Goal: Task Accomplishment & Management: Manage account settings

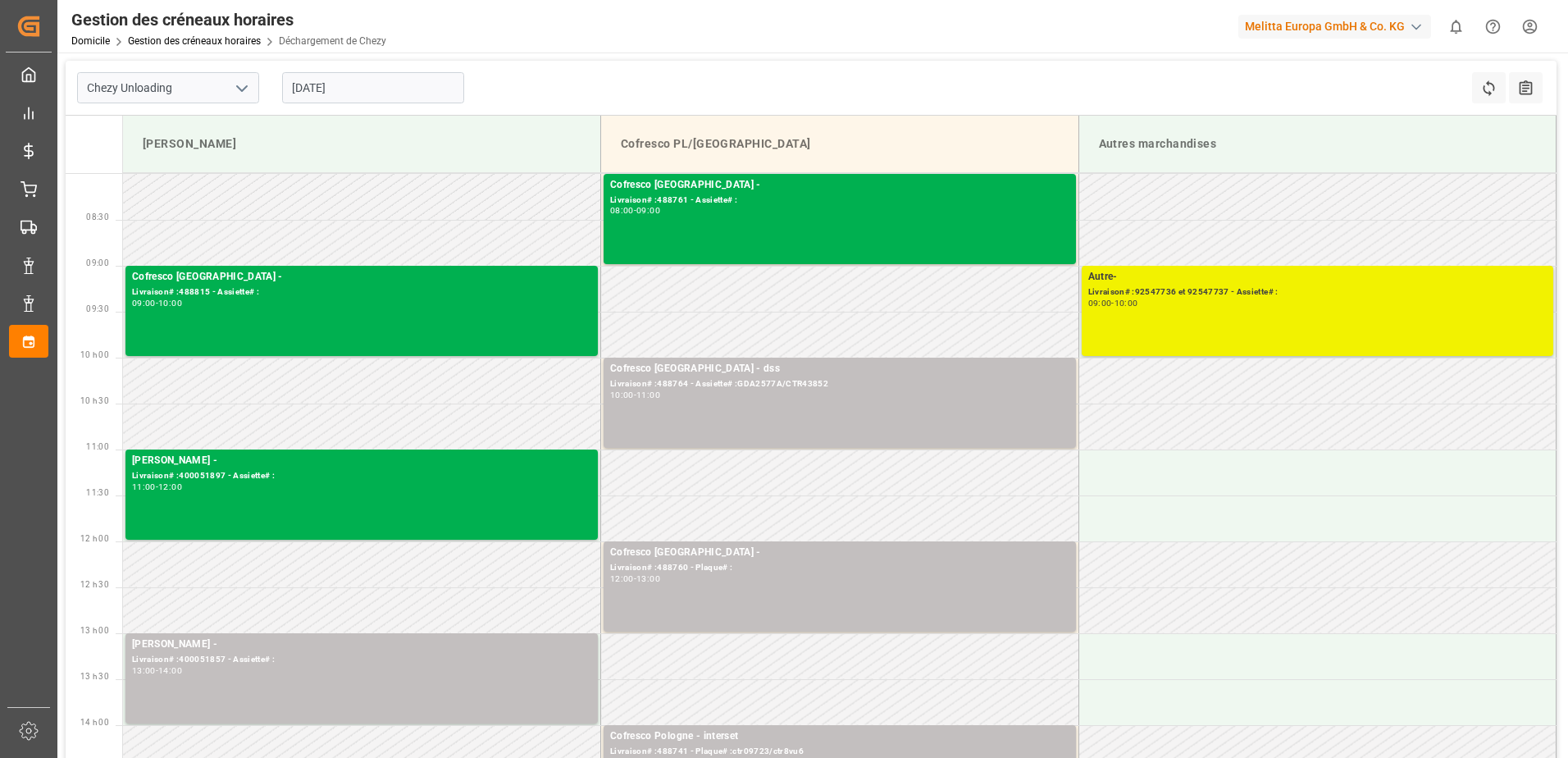
click at [1384, 334] on div "Autre- Livraison# :92547736 et 92547737 - Assiette# : 09:00 - 10:00" at bounding box center [1318, 311] width 459 height 84
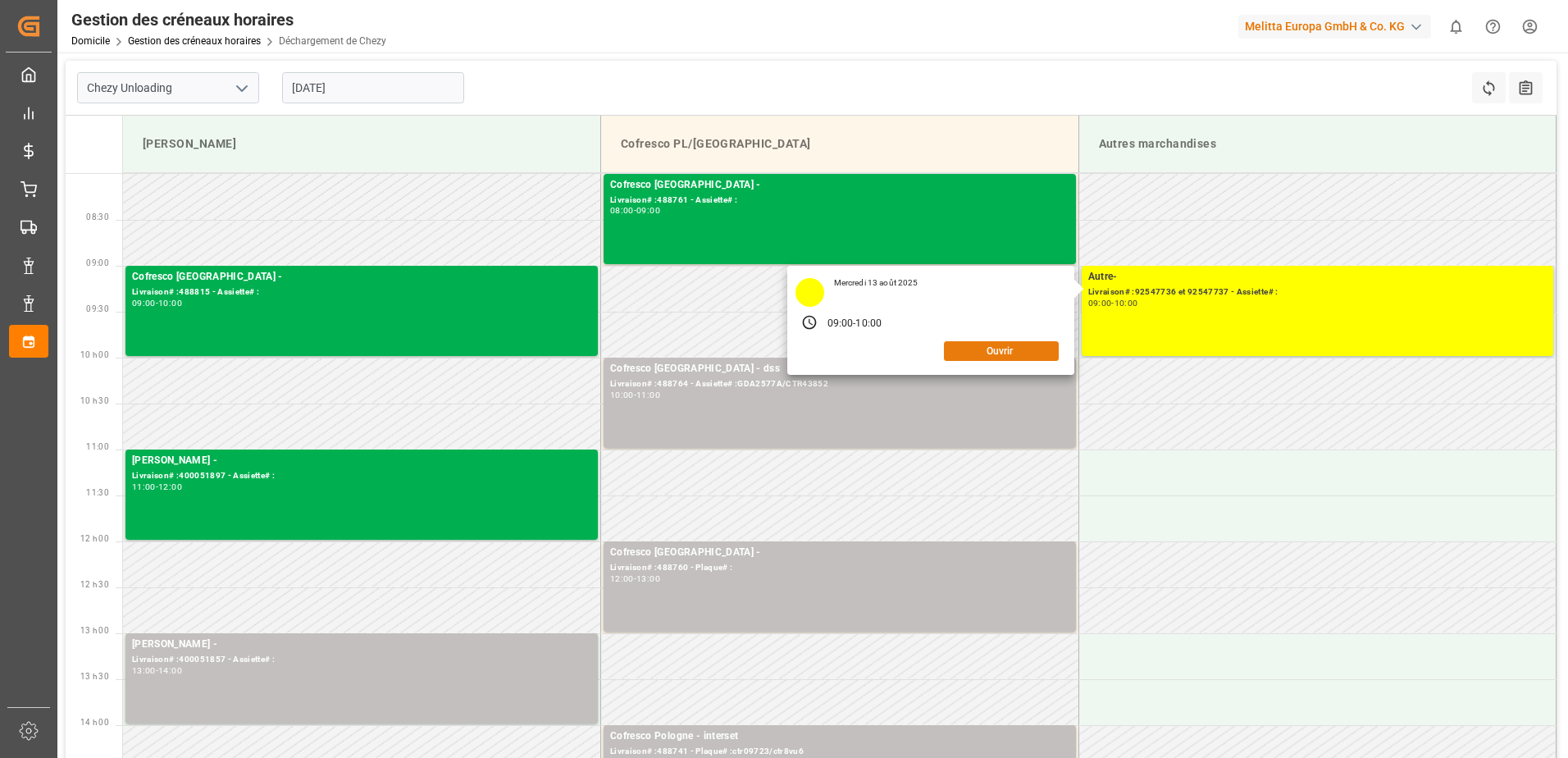
click at [1042, 353] on button "Ouvrir" at bounding box center [1001, 350] width 115 height 19
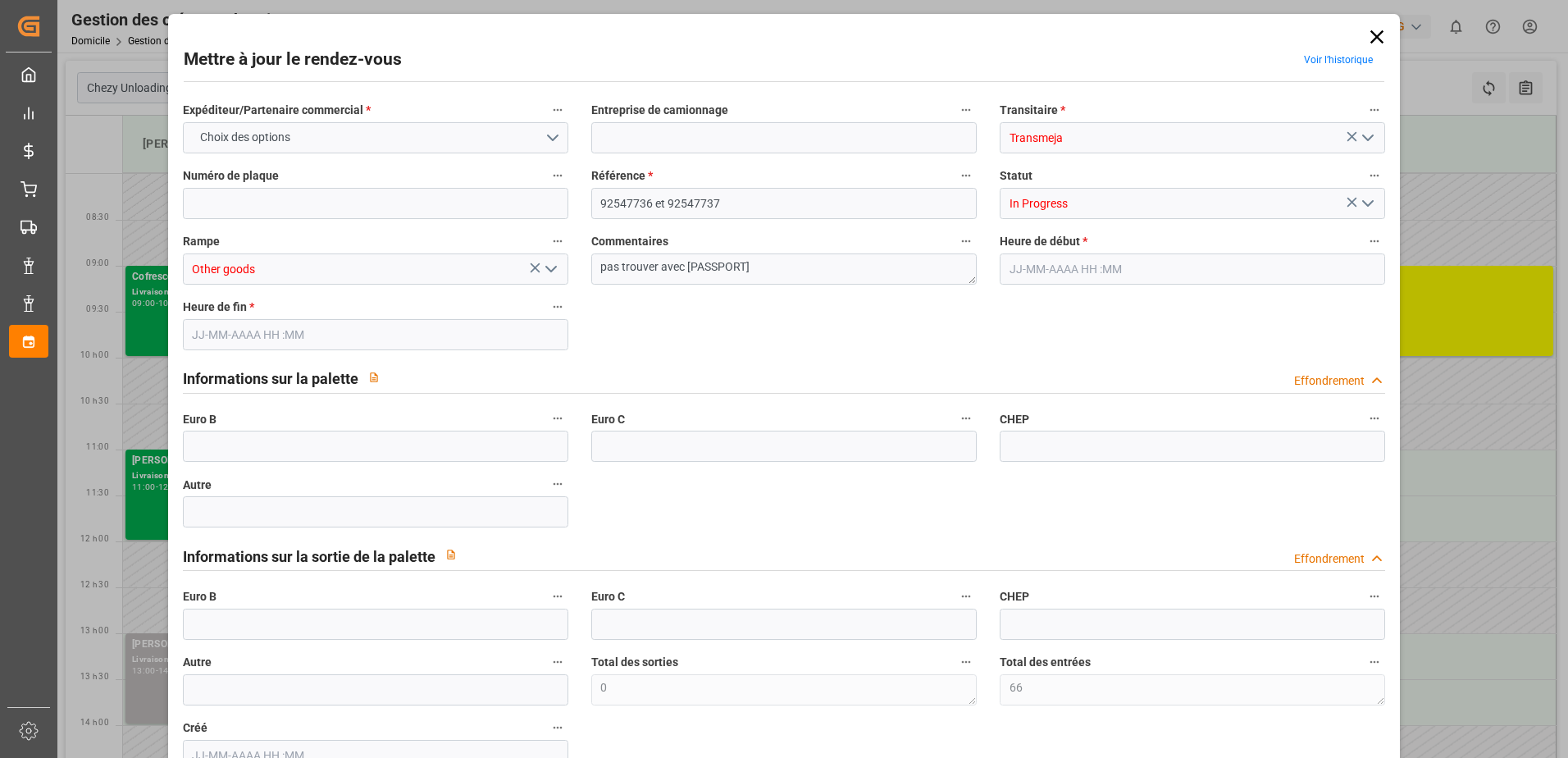
type input "66"
type input "0"
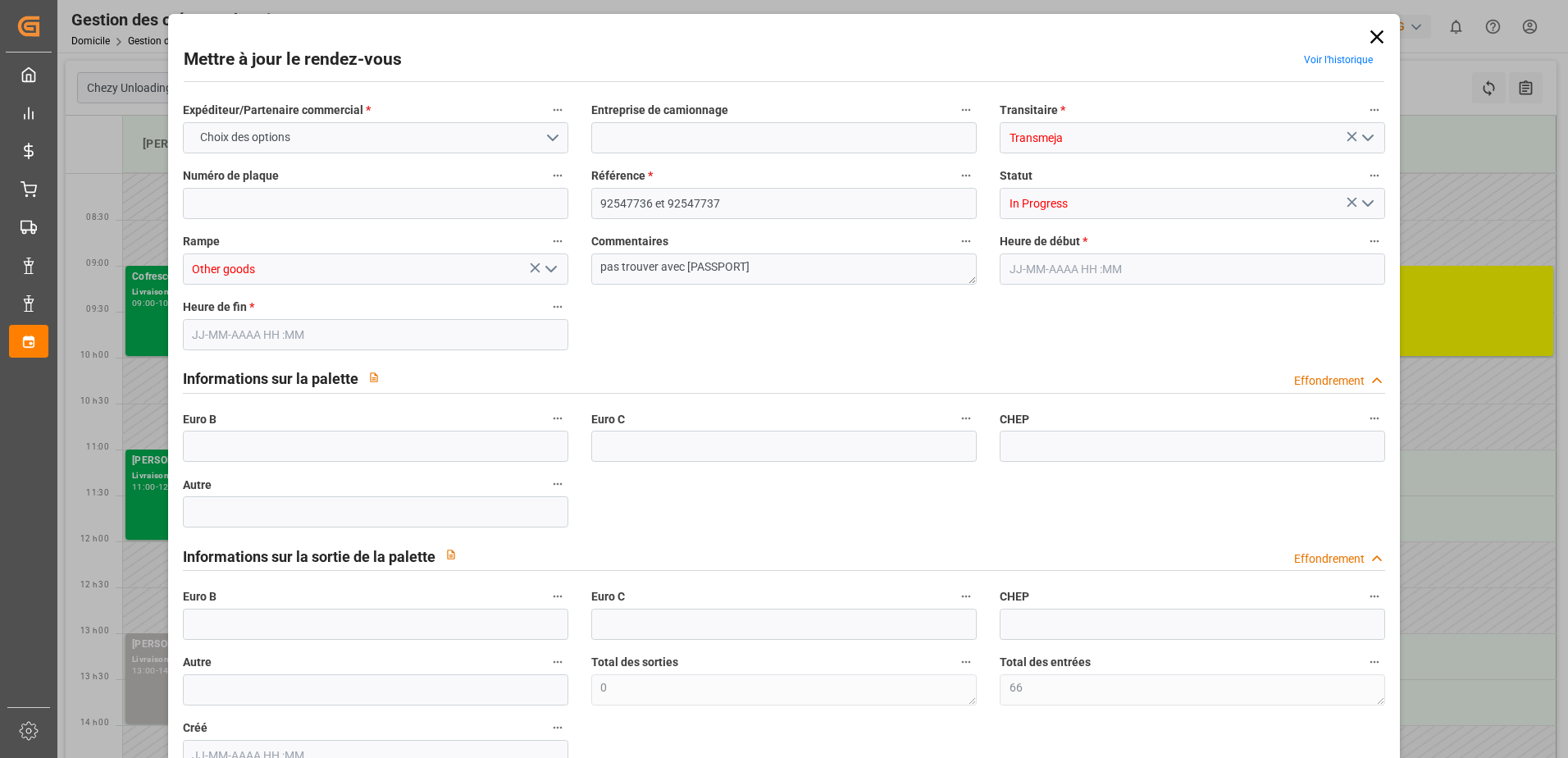
type input "0"
type input "[DATE] 09:00"
type input "[DATE] 10:00"
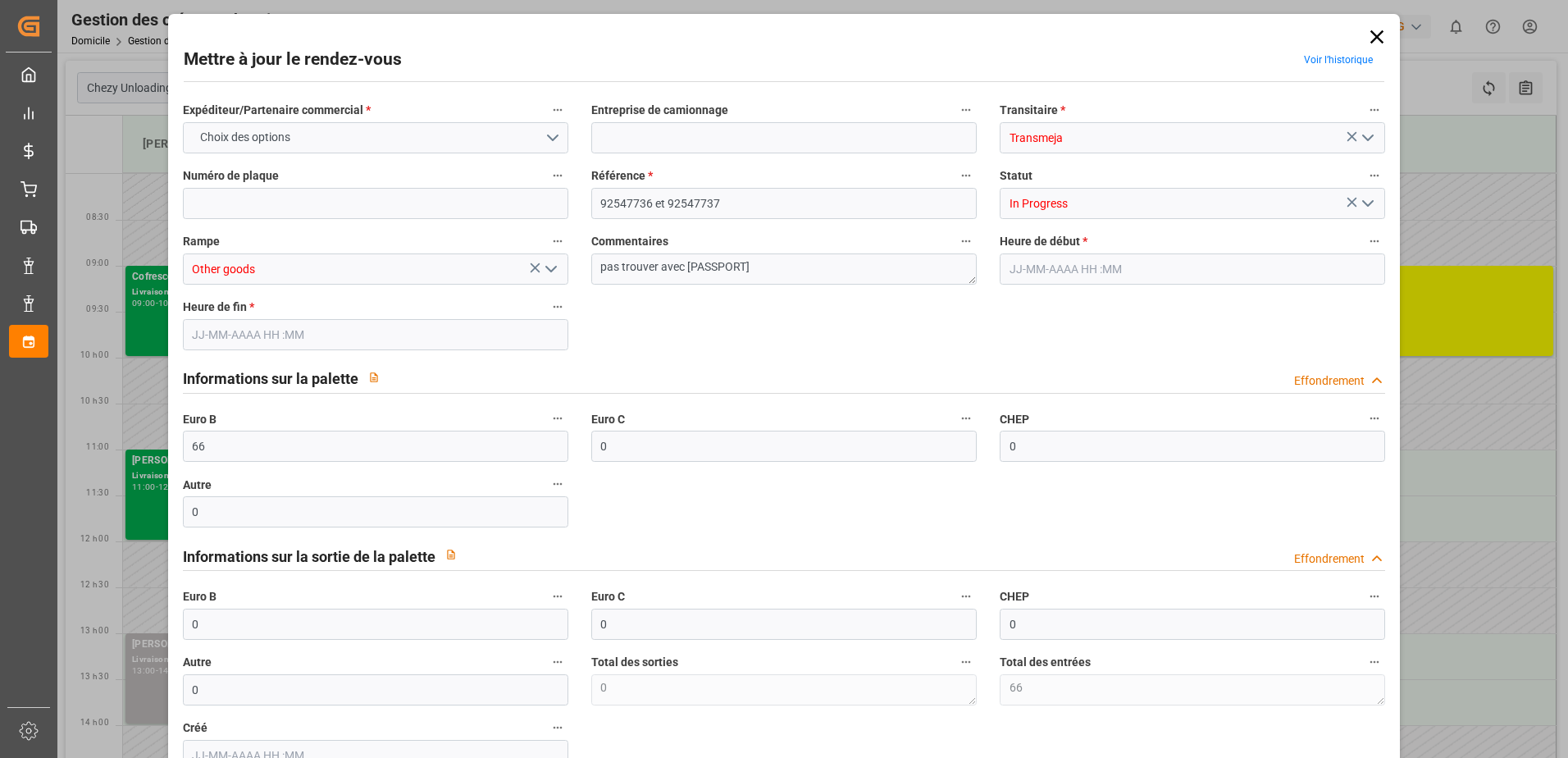
type input "[DATE] 10:35"
click at [1359, 198] on icon "Ouvrir le menu" at bounding box center [1368, 203] width 19 height 19
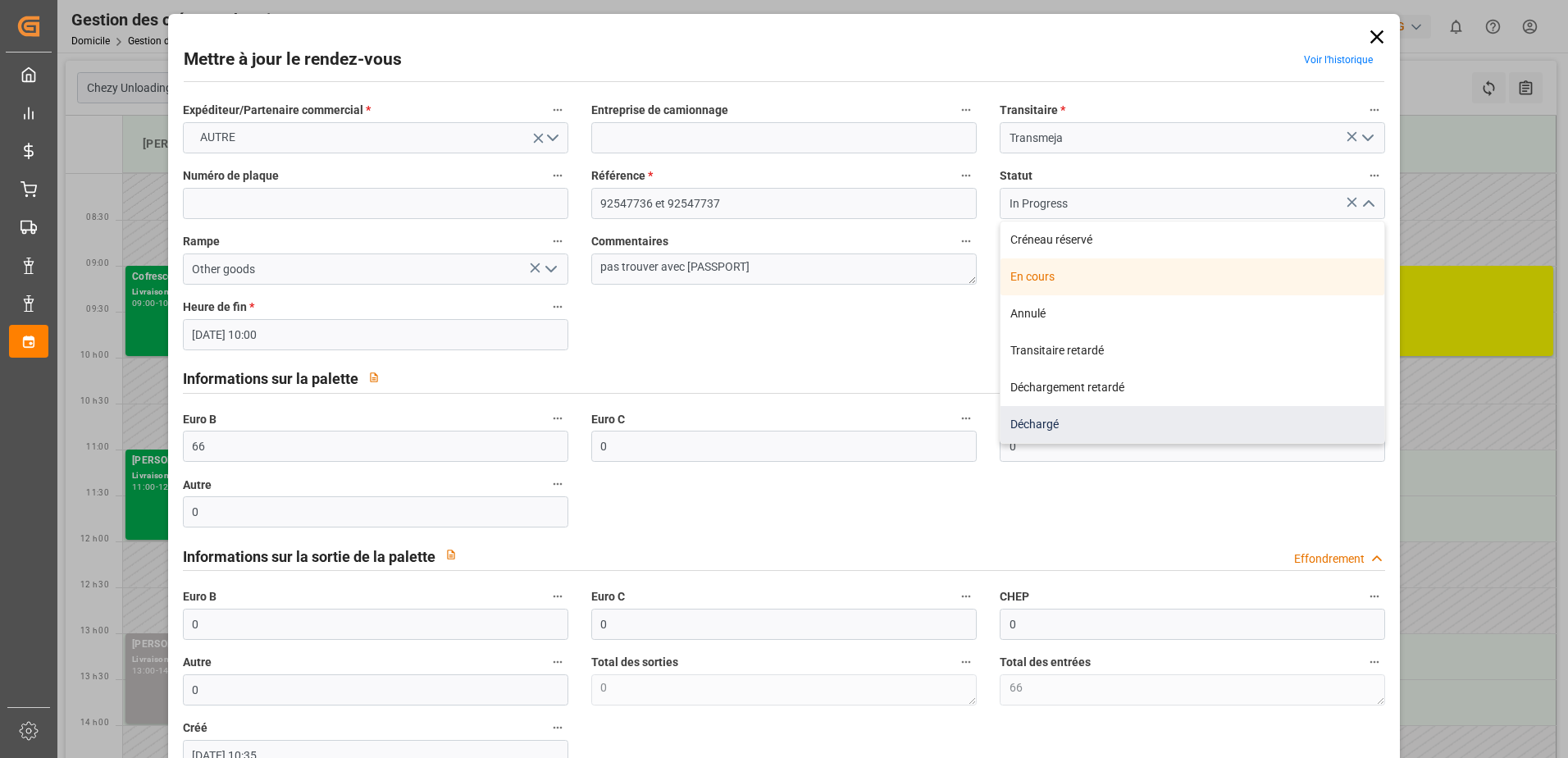
click at [1125, 420] on div "Déchargé" at bounding box center [1192, 424] width 384 height 37
type input "Unloaded"
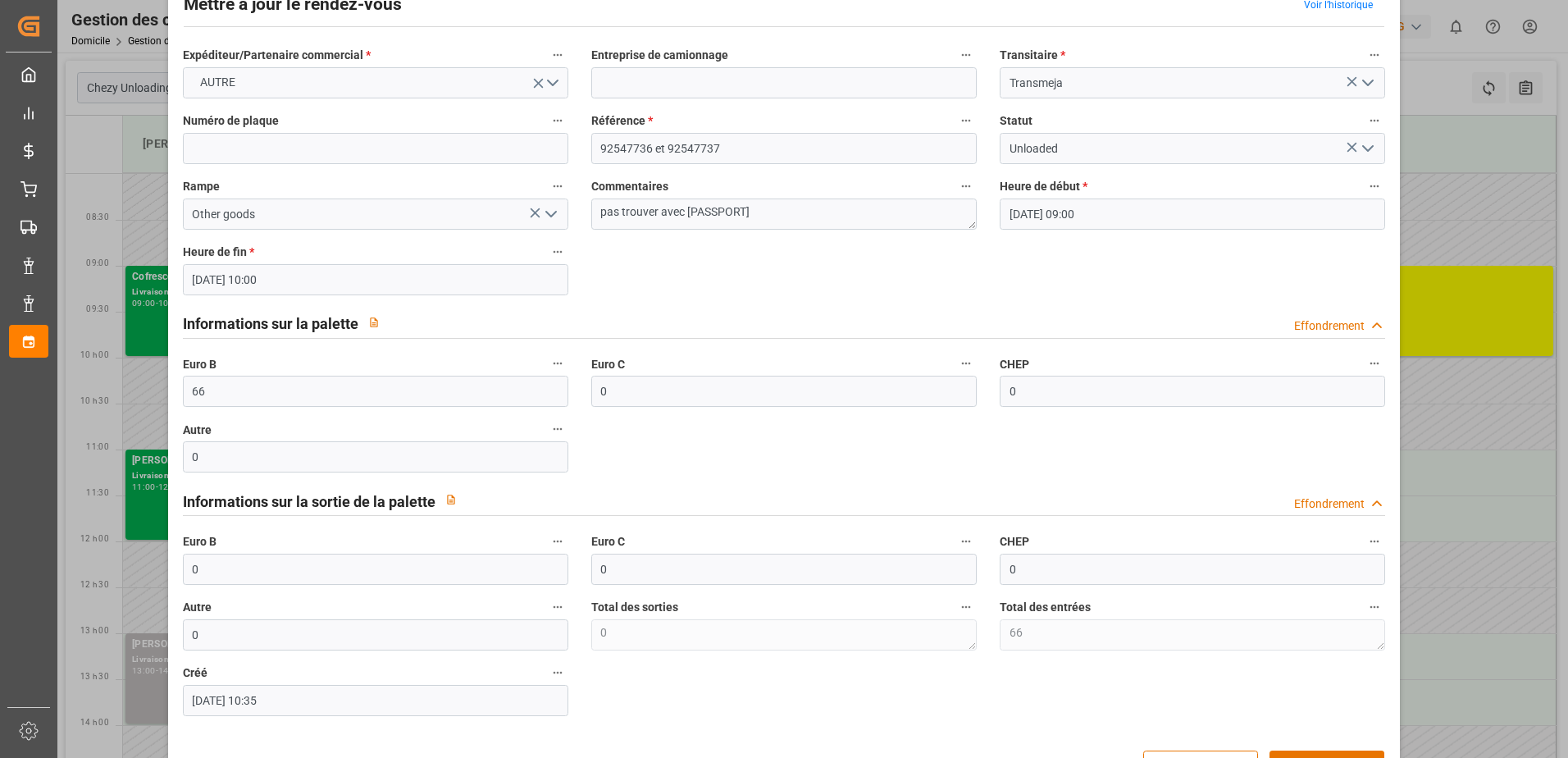
scroll to position [108, 0]
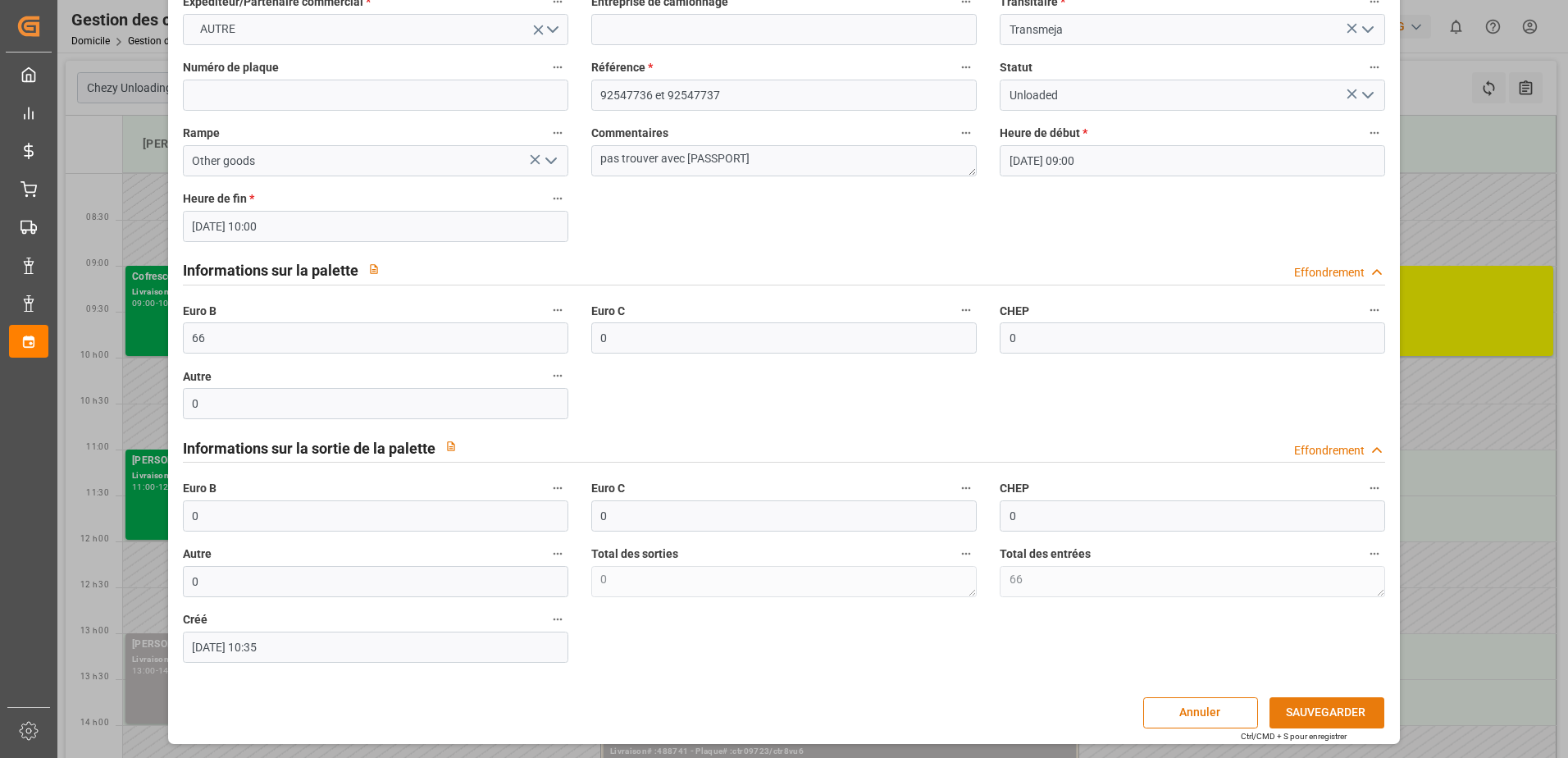
click at [1338, 708] on button "SAUVEGARDER" at bounding box center [1326, 713] width 115 height 31
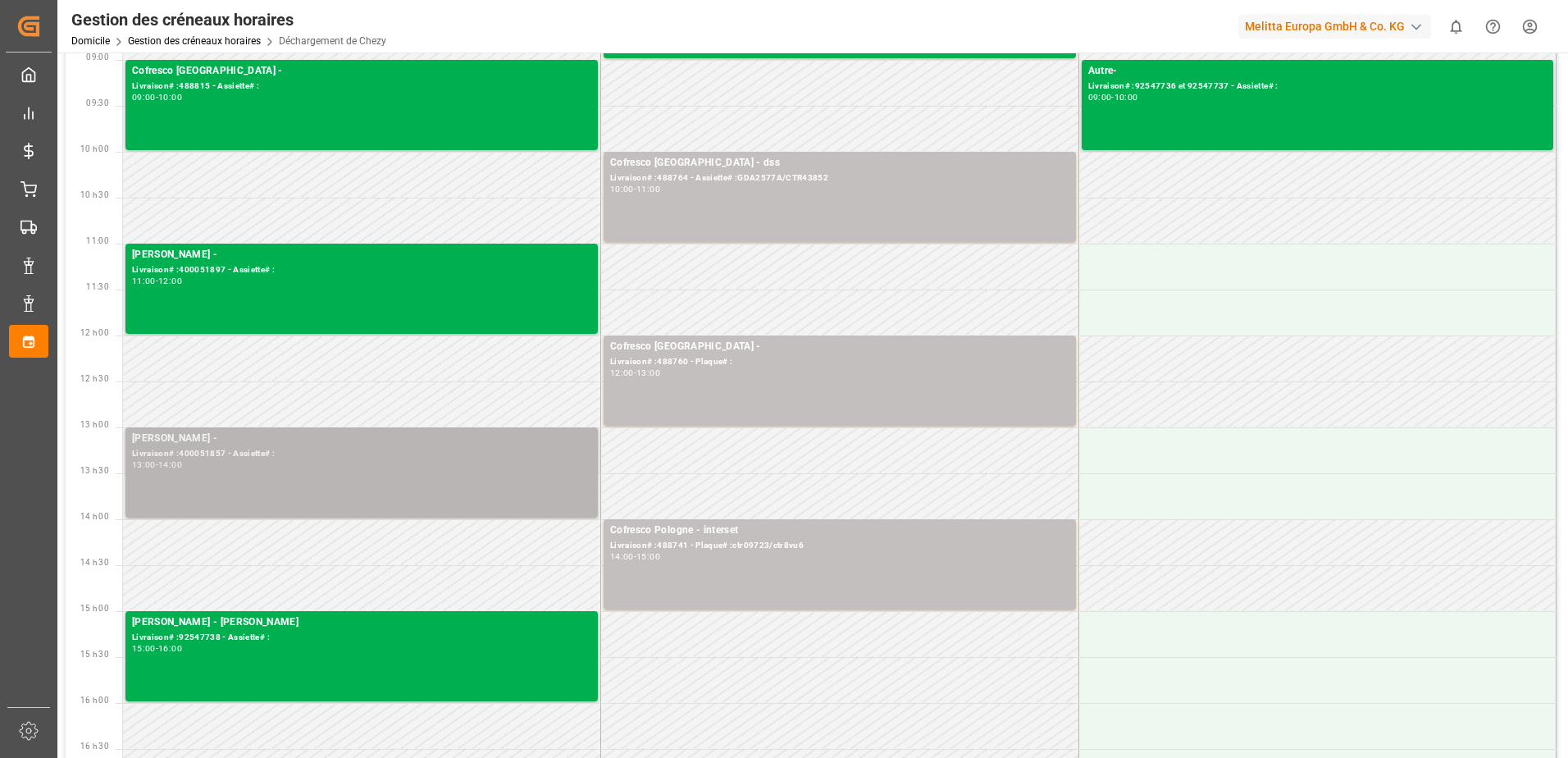
scroll to position [246, 0]
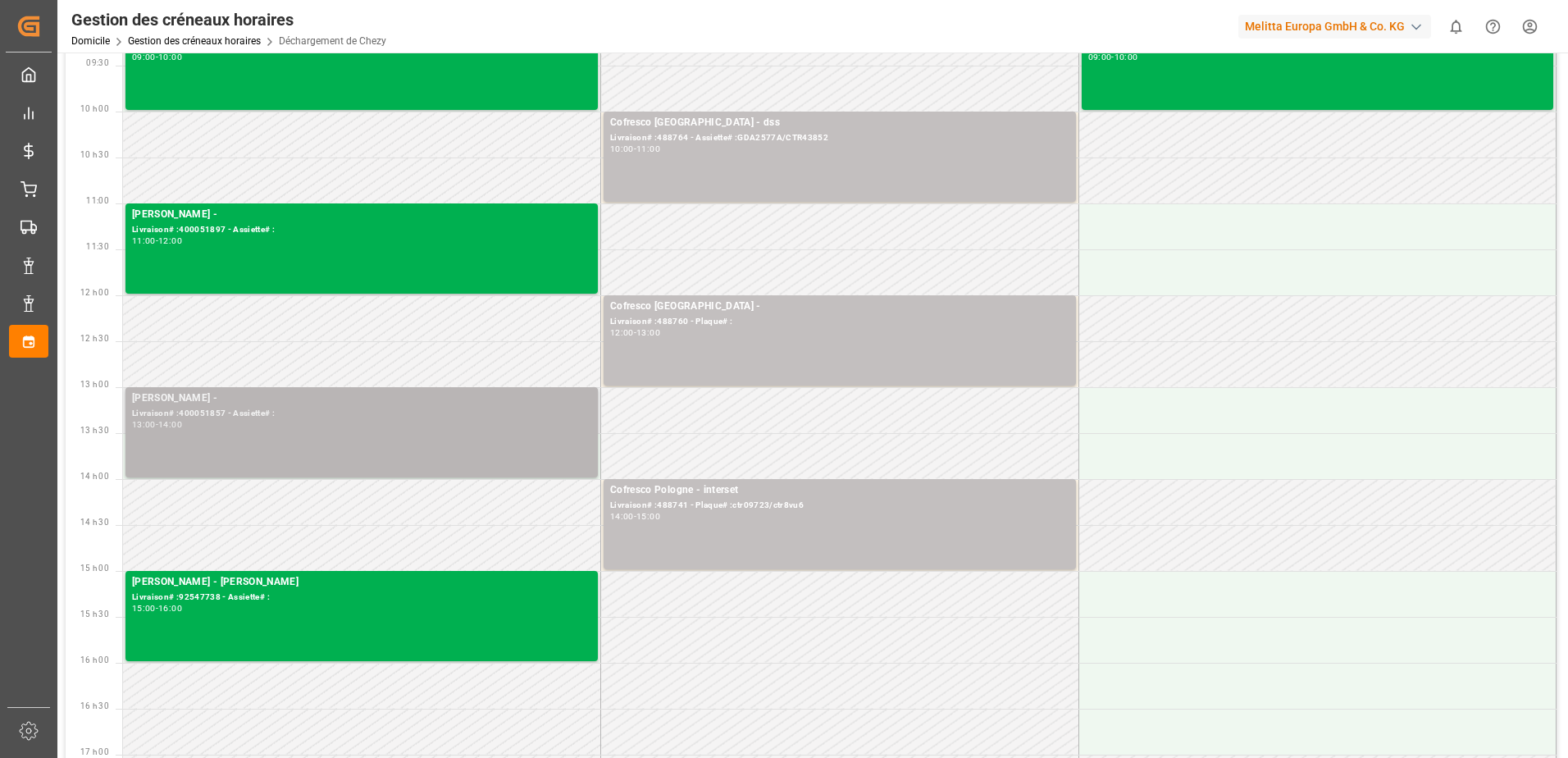
click at [402, 416] on div "Livraison# :400051857 - Assiette# :" at bounding box center [362, 413] width 459 height 14
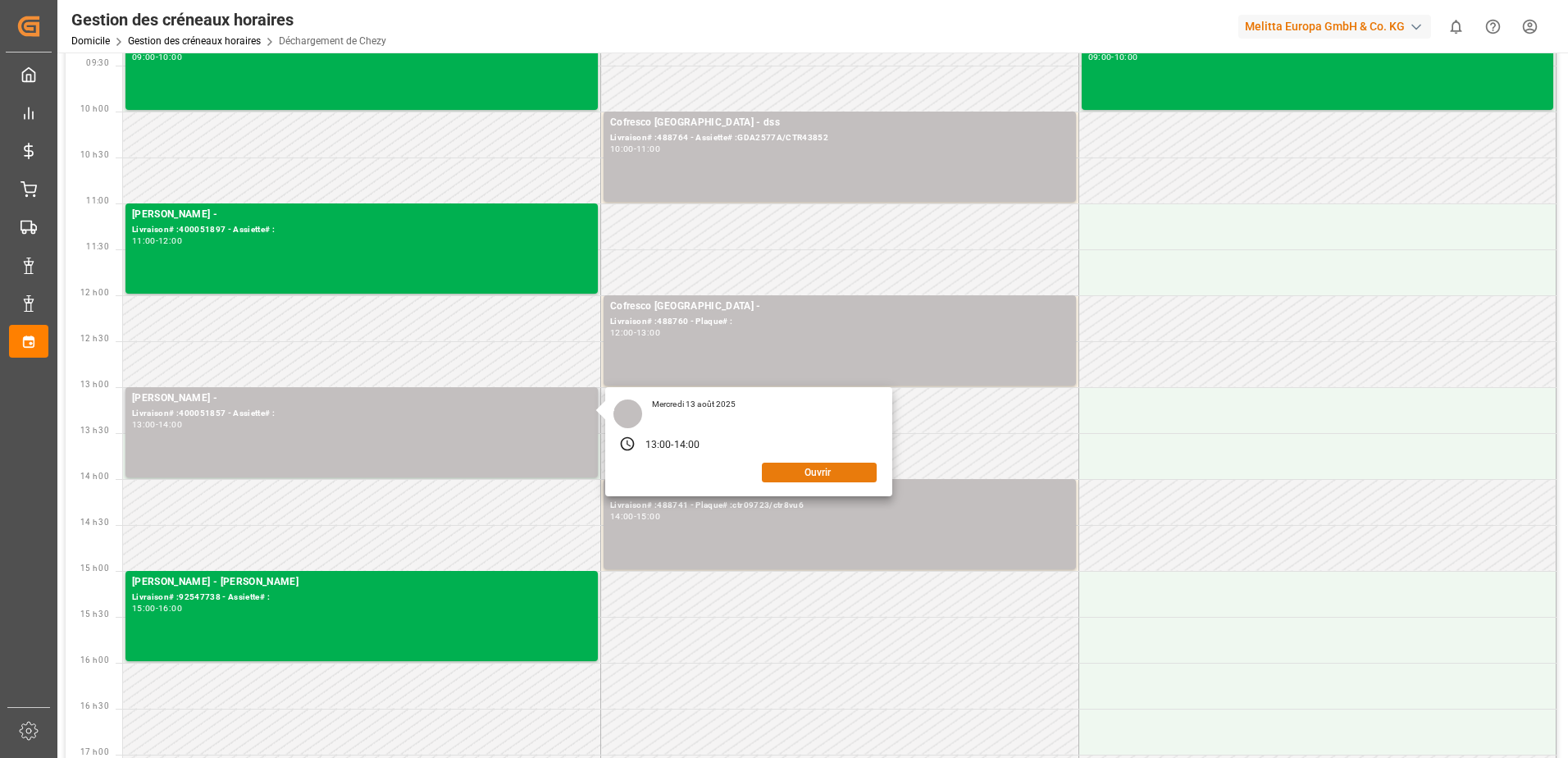
click at [846, 464] on button "Ouvrir" at bounding box center [819, 472] width 115 height 19
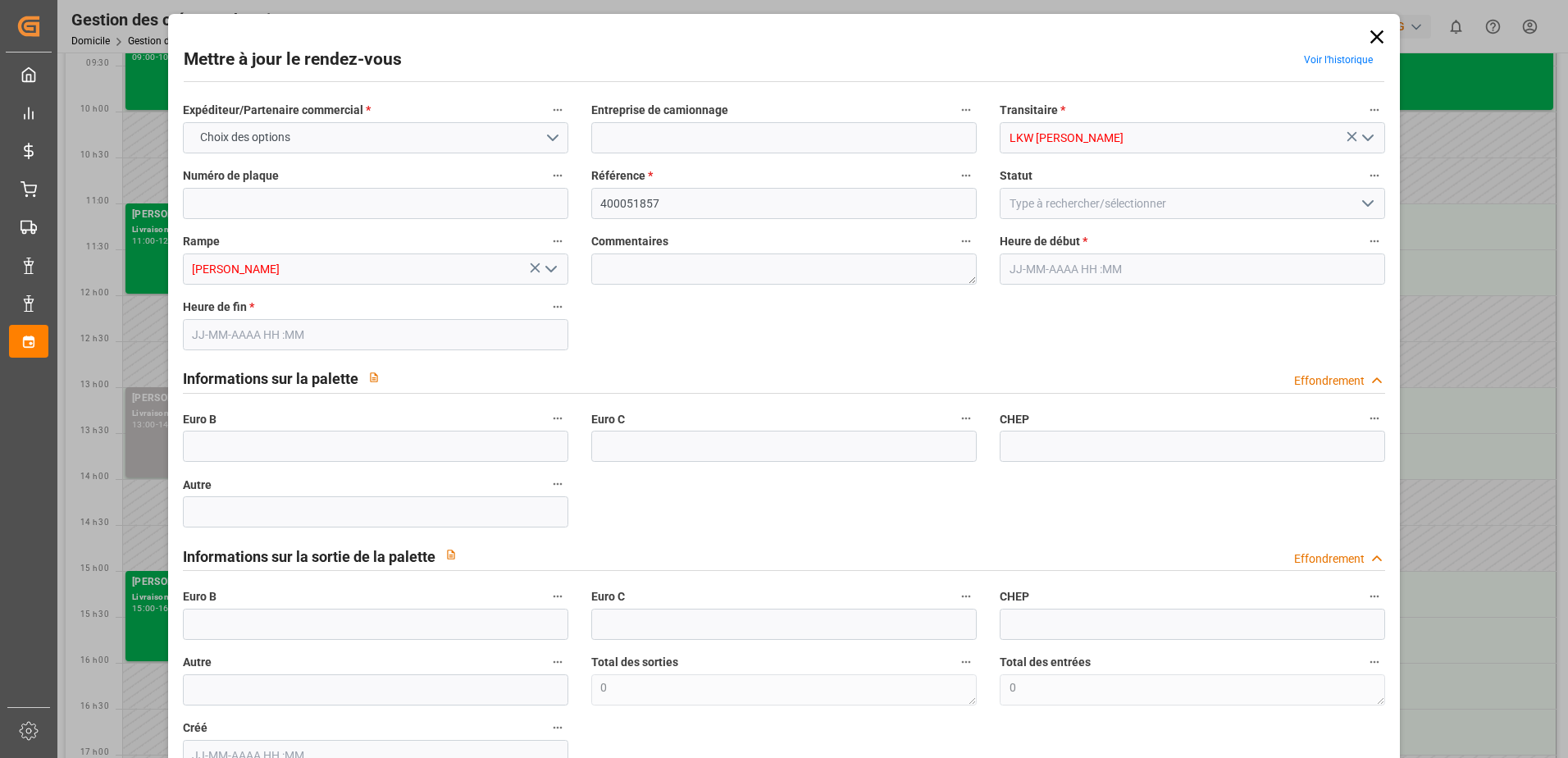
type input "[DATE] 13:00"
type input "[DATE] 14:00"
type input "[DATE] 10:27"
click at [1377, 34] on icon at bounding box center [1377, 37] width 23 height 23
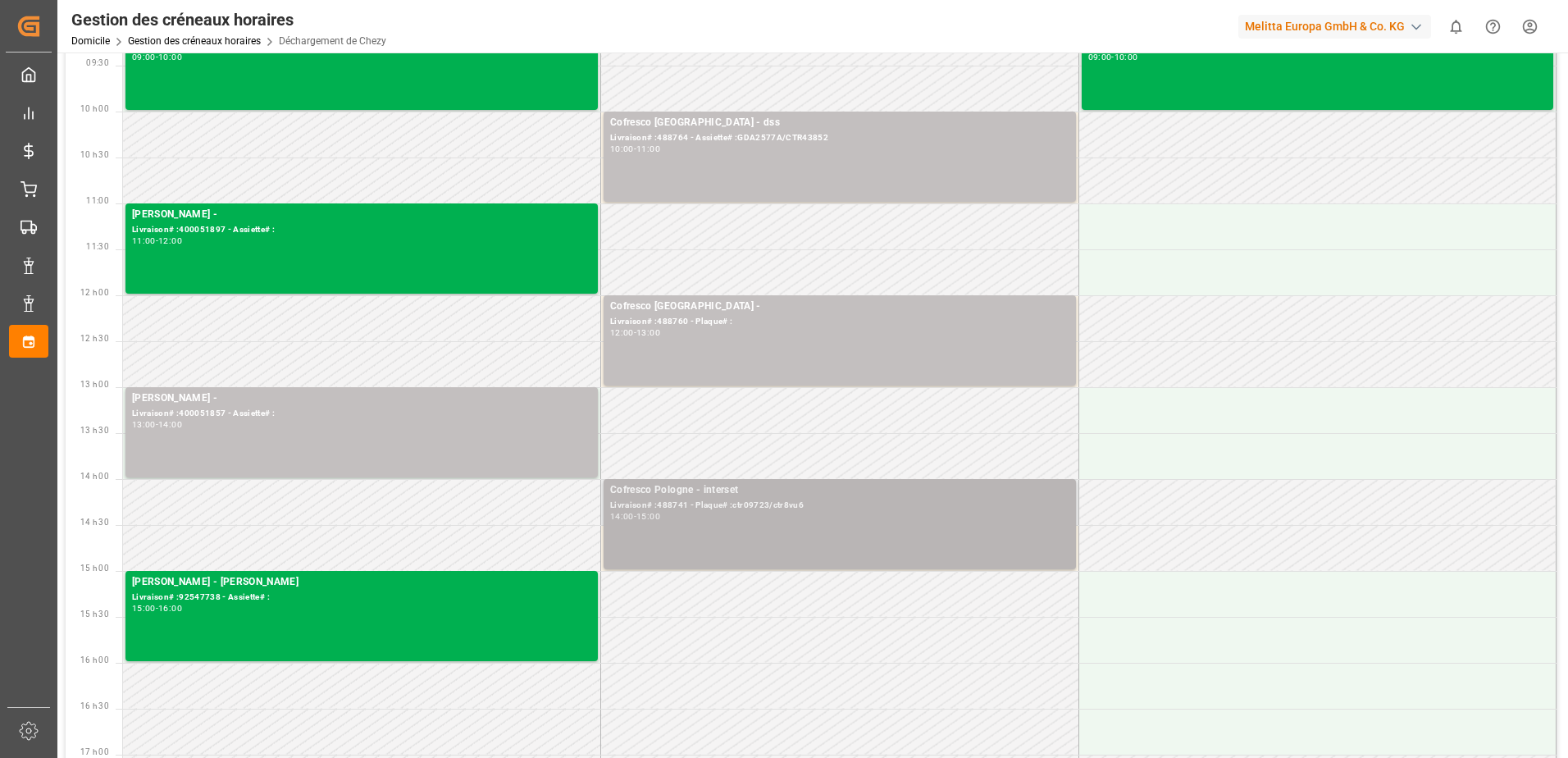
click at [750, 515] on div "14:00 - 15:00" at bounding box center [840, 517] width 459 height 9
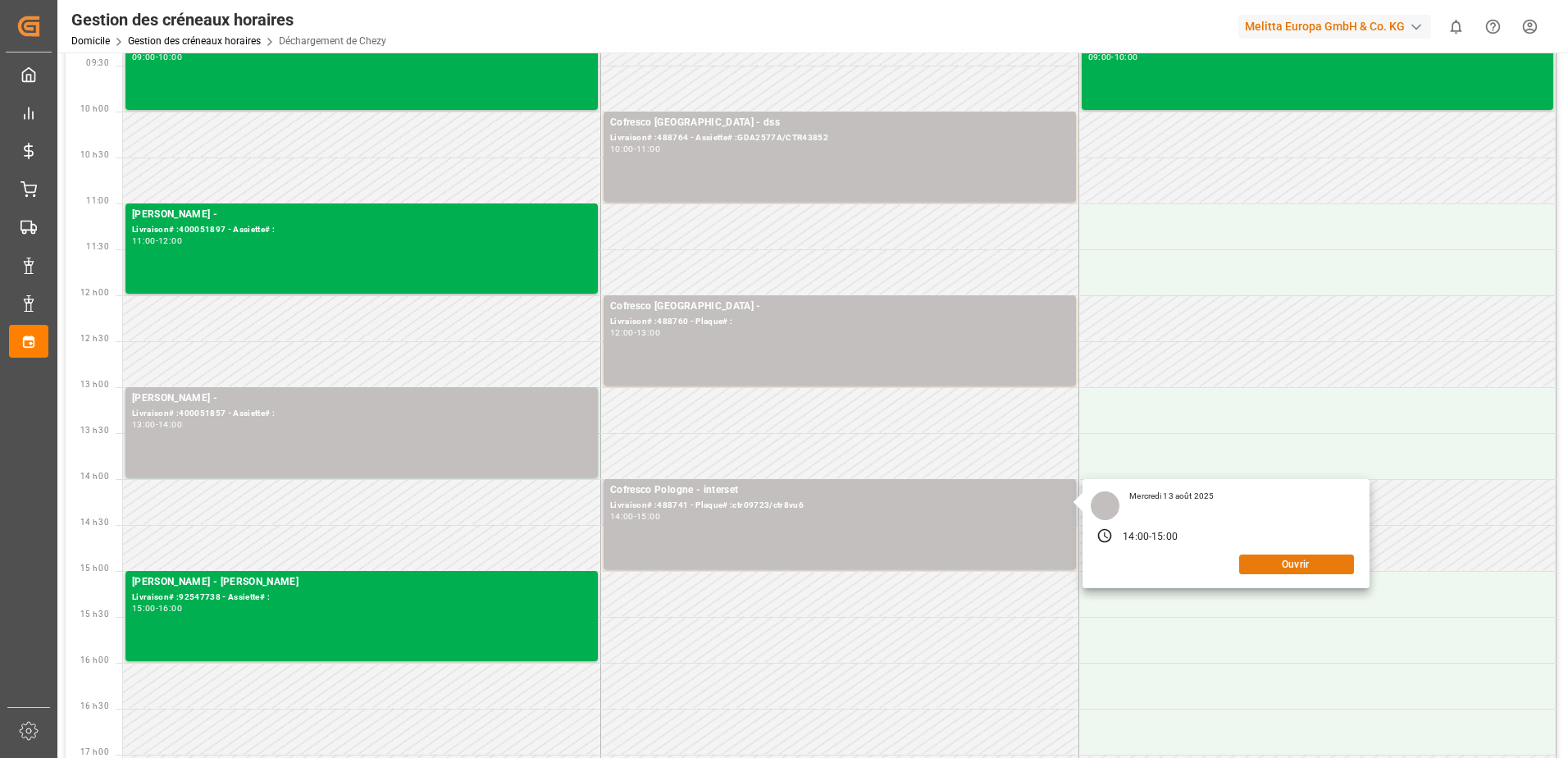
click at [1271, 560] on button "Ouvrir" at bounding box center [1296, 564] width 115 height 19
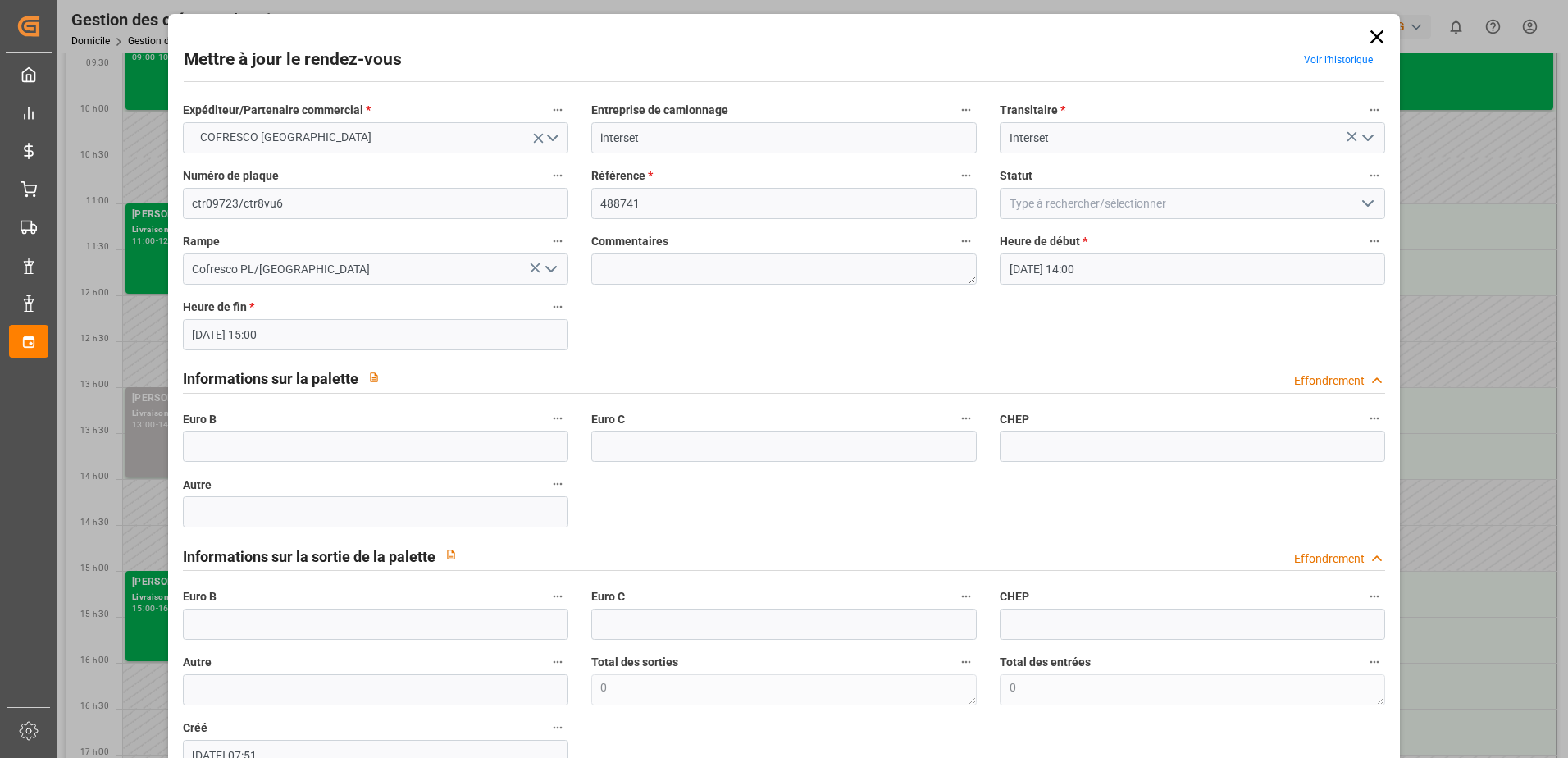
click at [1377, 34] on icon at bounding box center [1377, 37] width 23 height 23
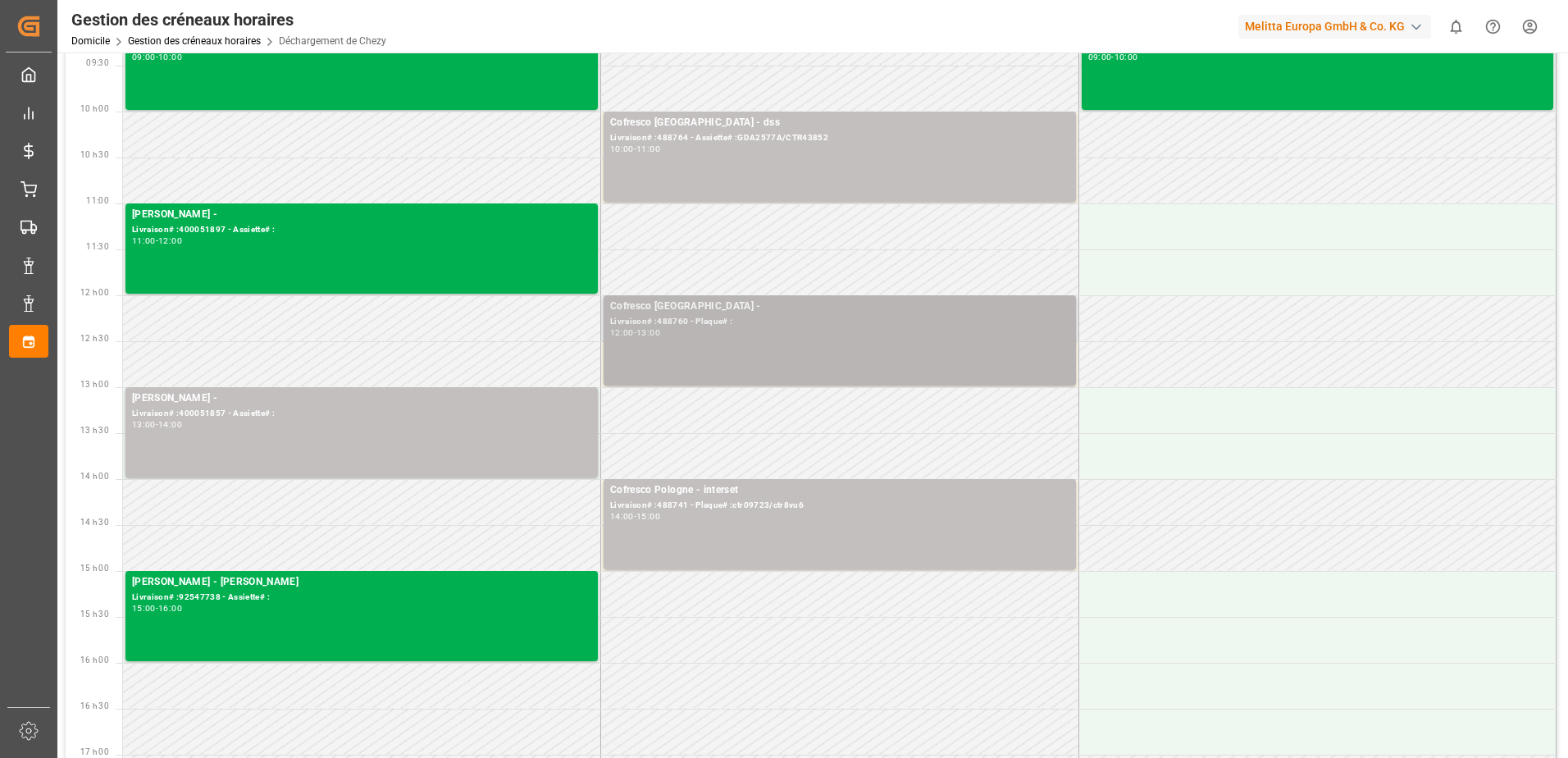
click at [986, 352] on div "Cofresco Pologne - Livraison# :488760 - Plaque# : 12:00 - 13:00" at bounding box center [840, 340] width 459 height 84
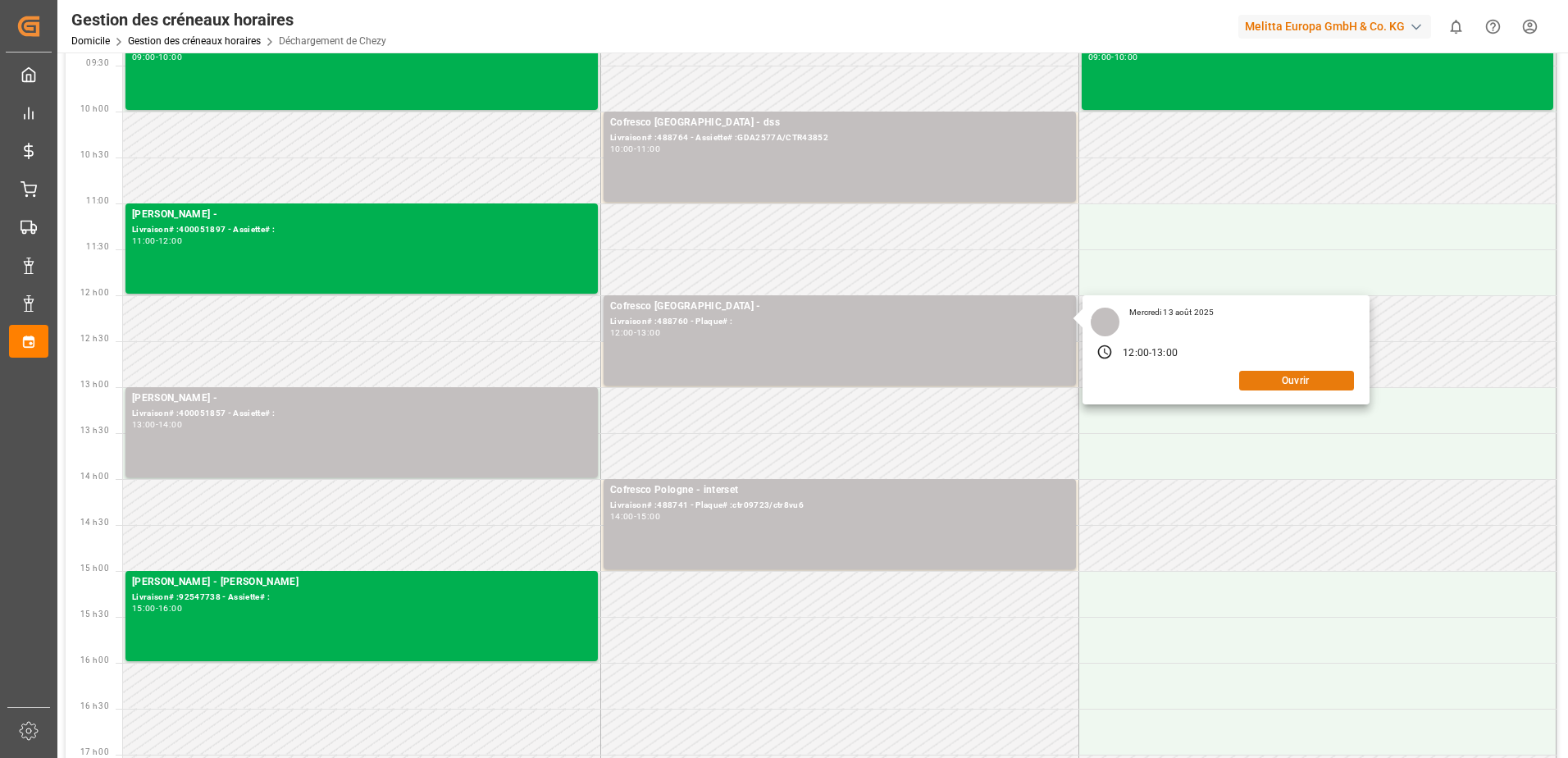
click at [1285, 379] on button "Ouvrir" at bounding box center [1296, 380] width 115 height 19
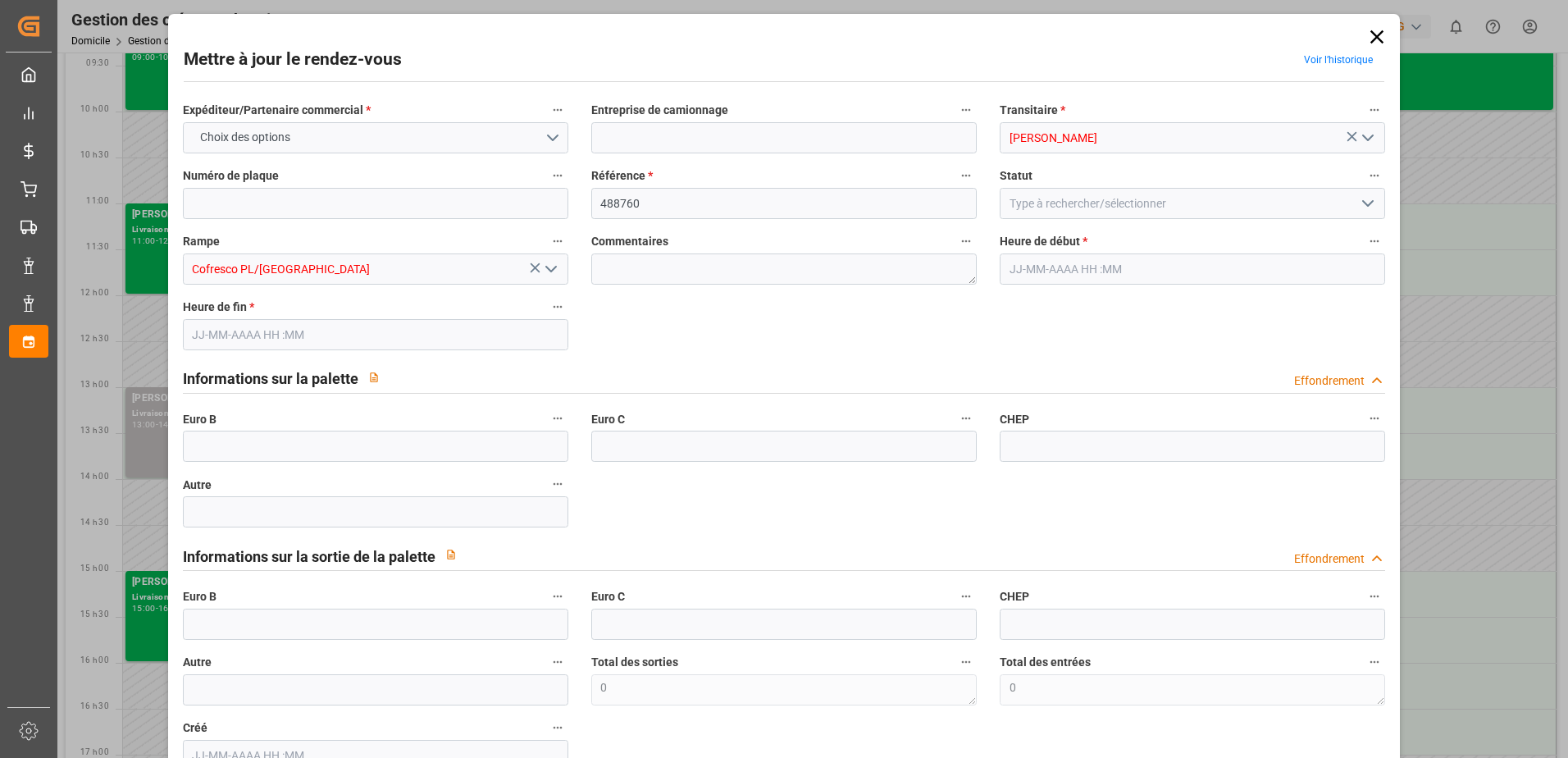
type input "0"
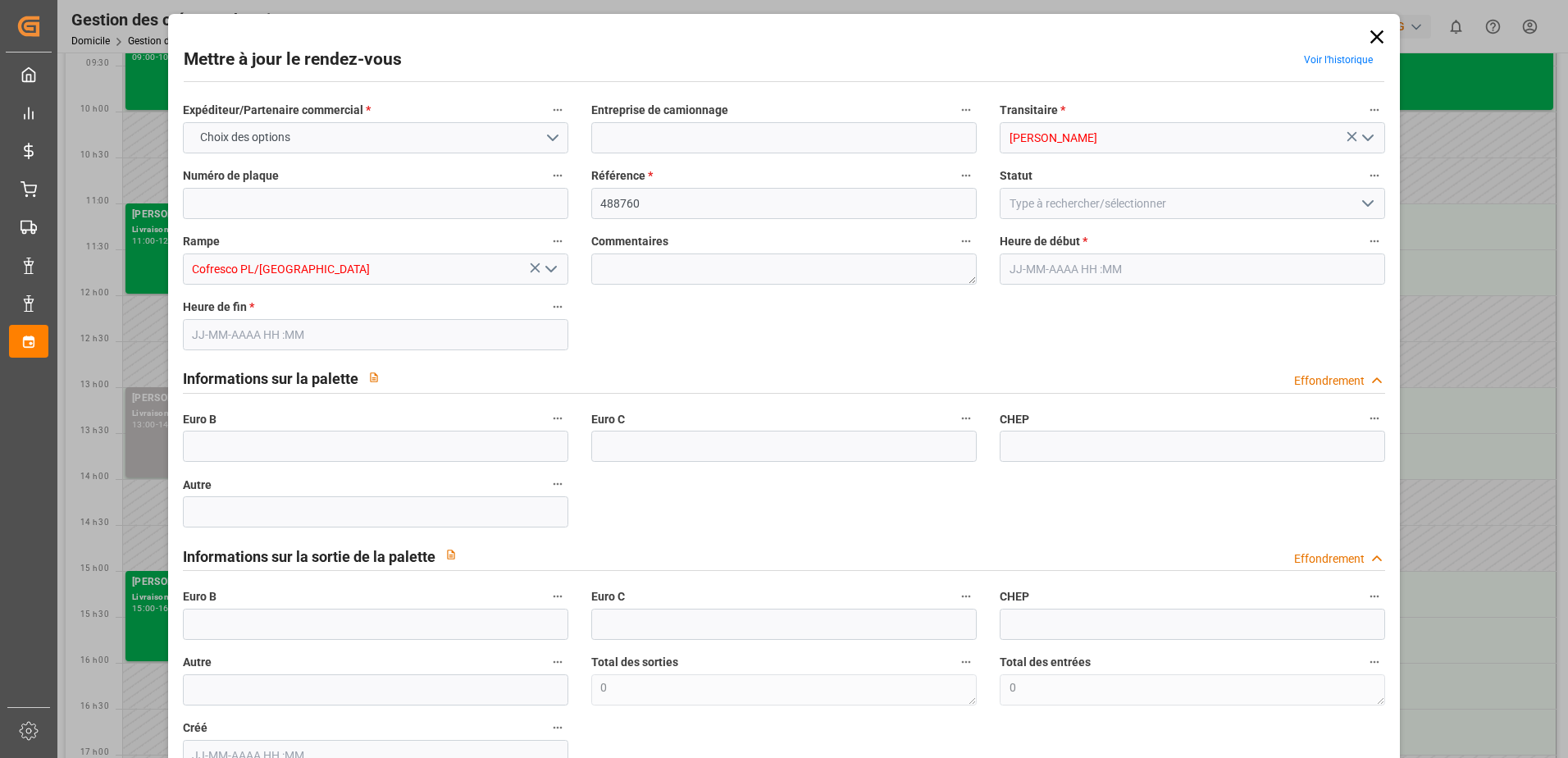
type input "0"
type input "[DATE] 12:00"
type input "[DATE] 13:00"
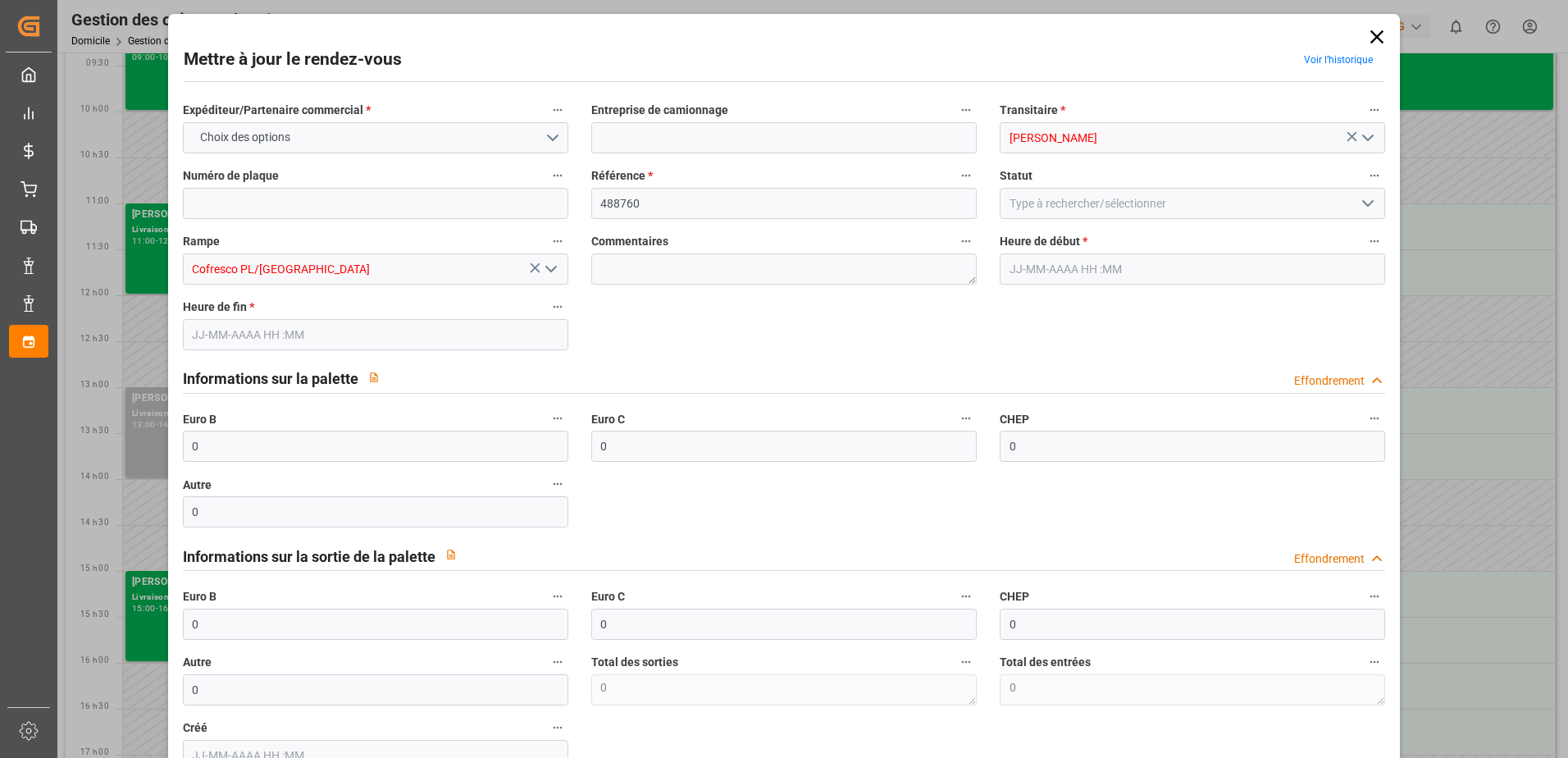
type input "[DATE] 13:24"
click at [1376, 36] on icon at bounding box center [1377, 37] width 23 height 23
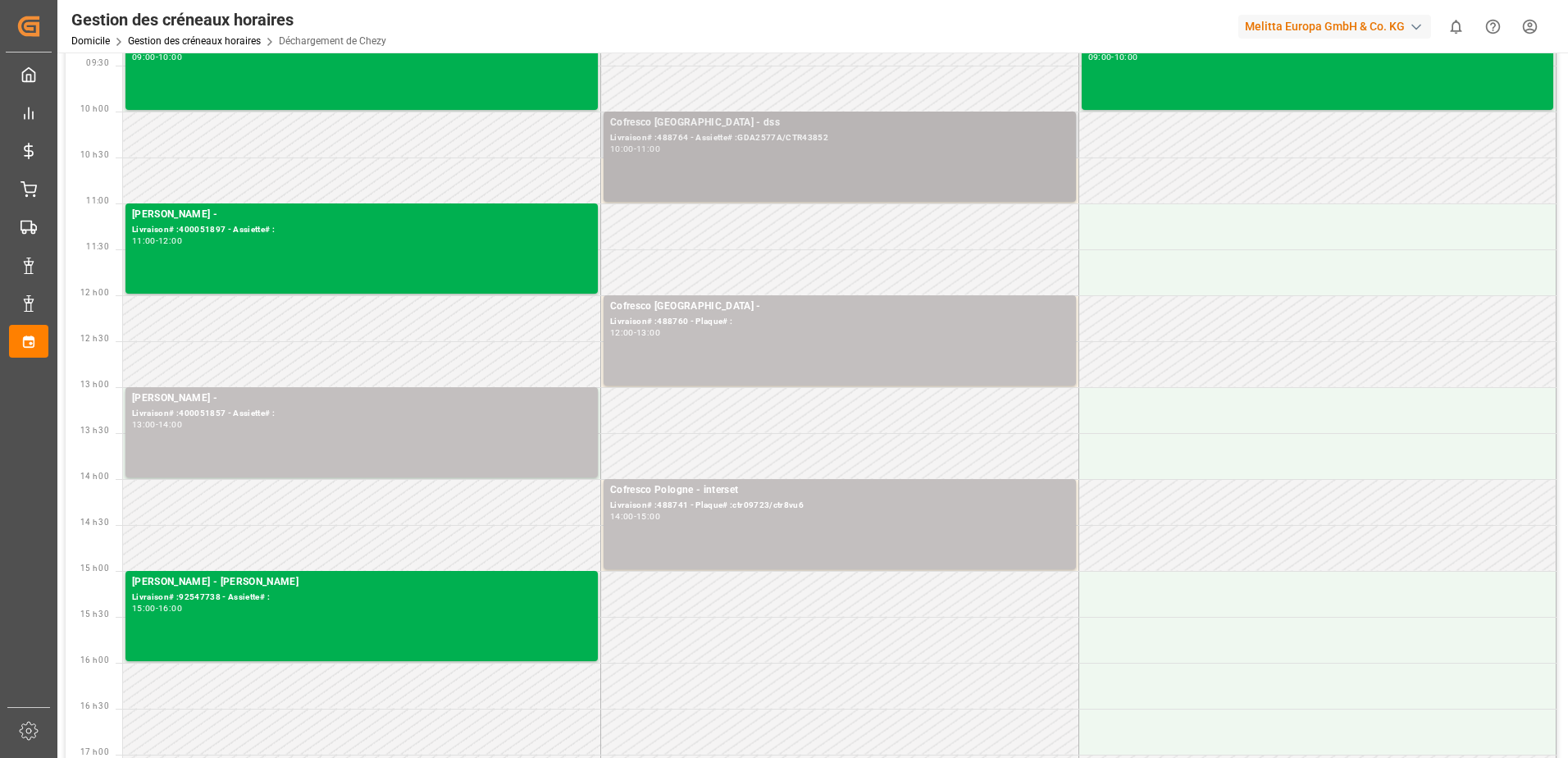
click at [825, 141] on div "Livraison# :488764 - Assiette# :GDA2577A/CTR43852" at bounding box center [840, 138] width 459 height 14
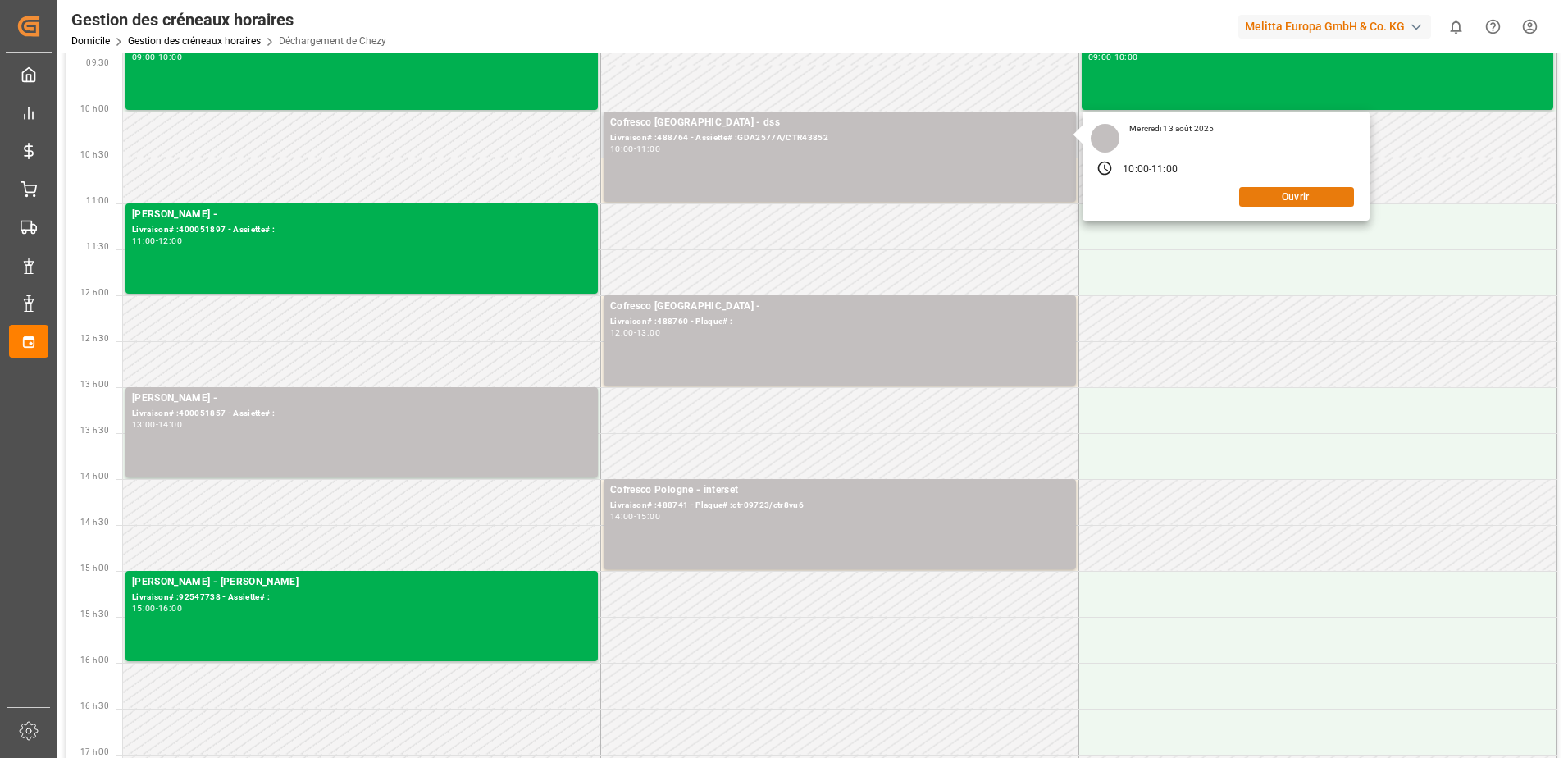
click at [1274, 200] on button "Ouvrir" at bounding box center [1296, 197] width 115 height 19
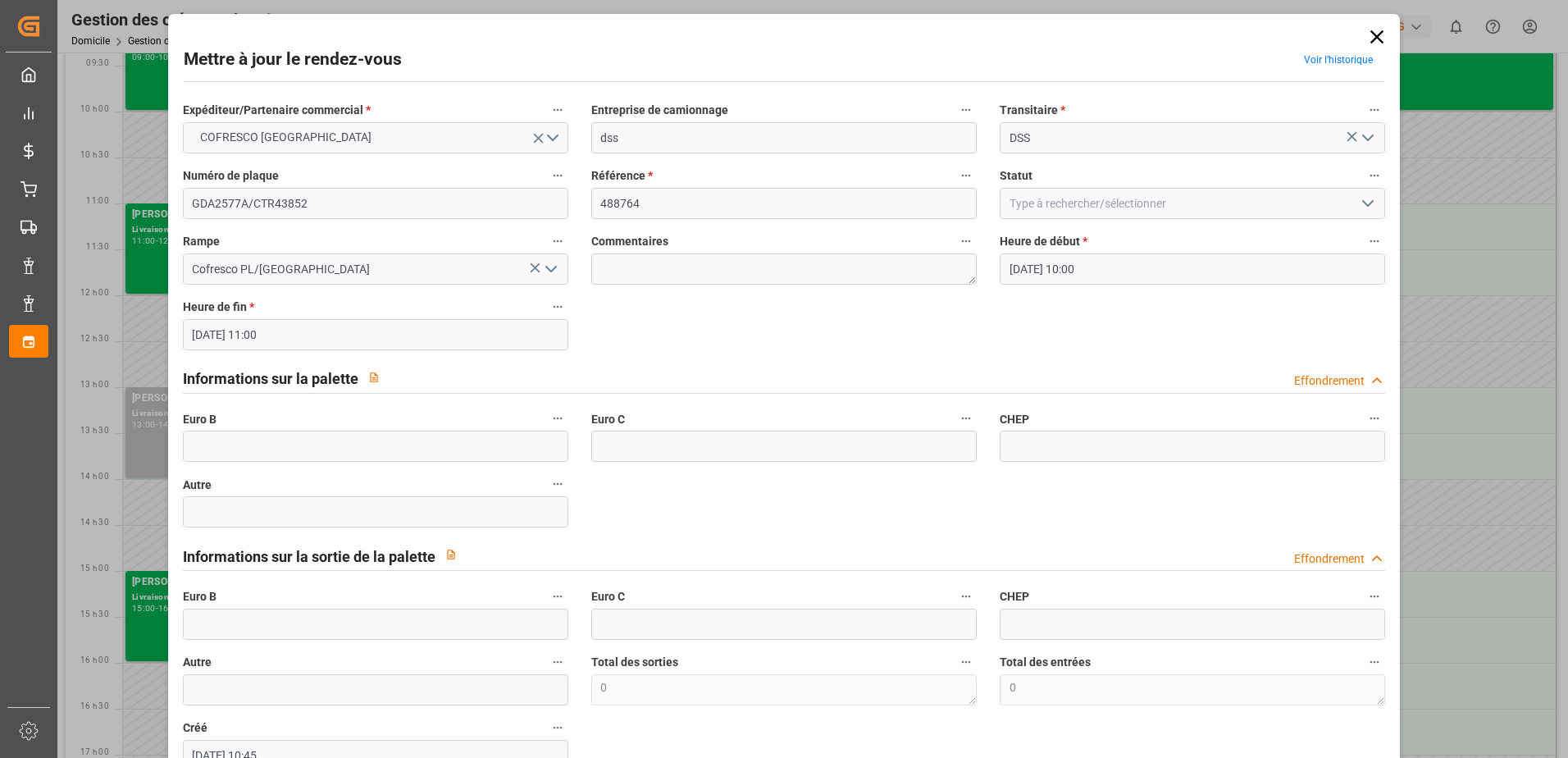
click at [1369, 38] on icon at bounding box center [1377, 37] width 23 height 23
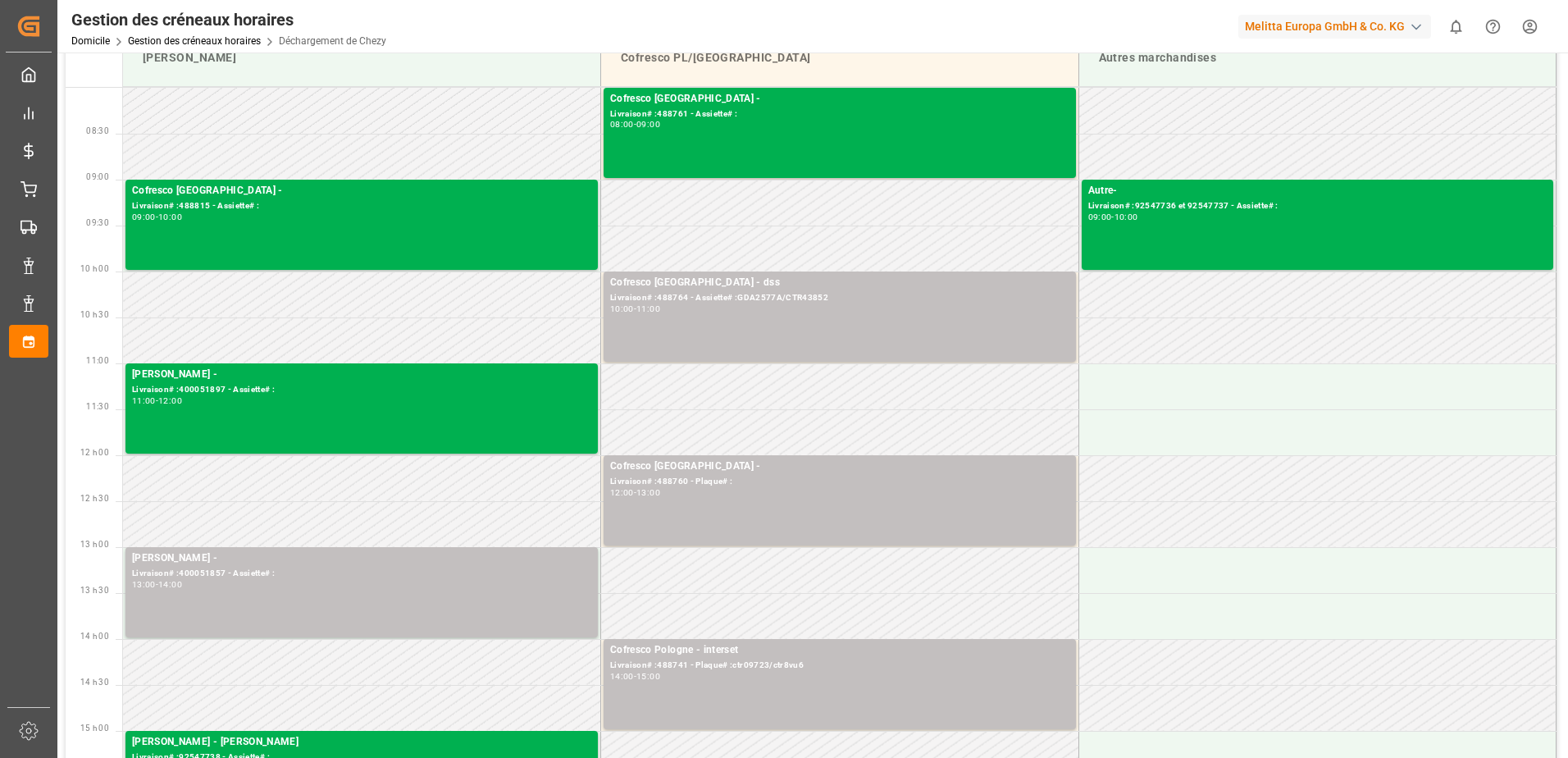
scroll to position [0, 0]
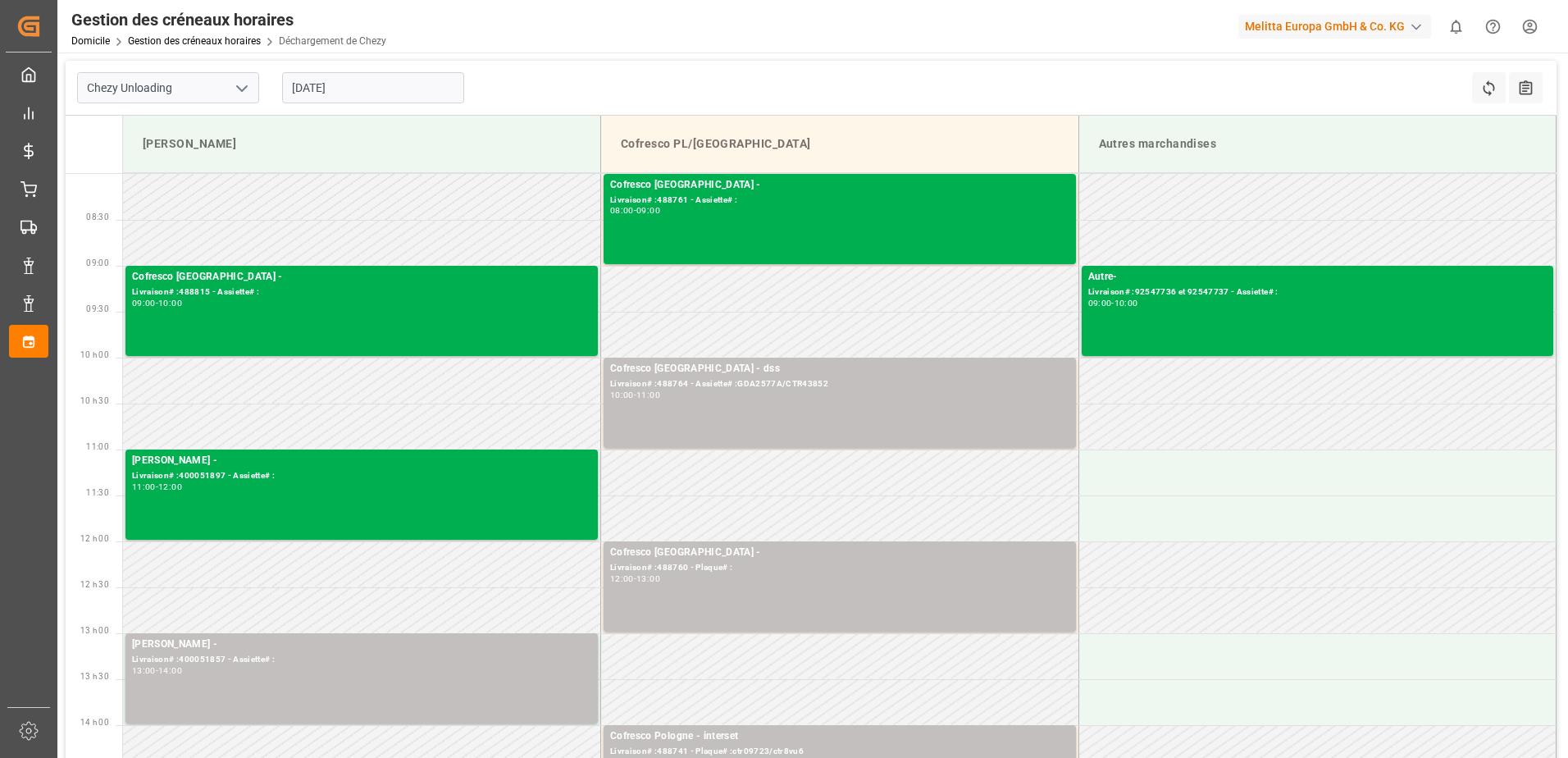
click at [339, 88] on input "[DATE]" at bounding box center [373, 88] width 182 height 31
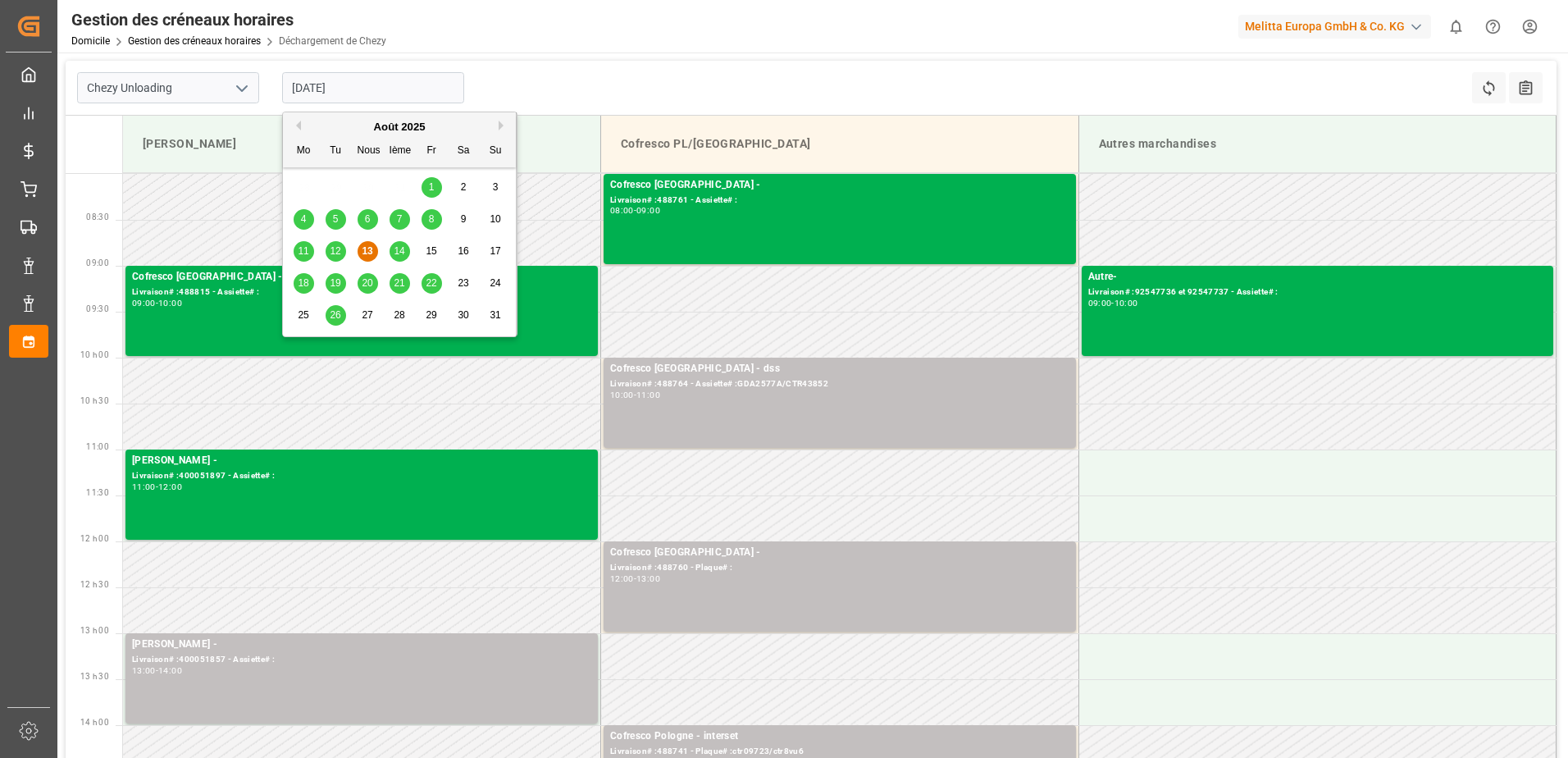
click at [339, 252] on span "12" at bounding box center [335, 251] width 11 height 12
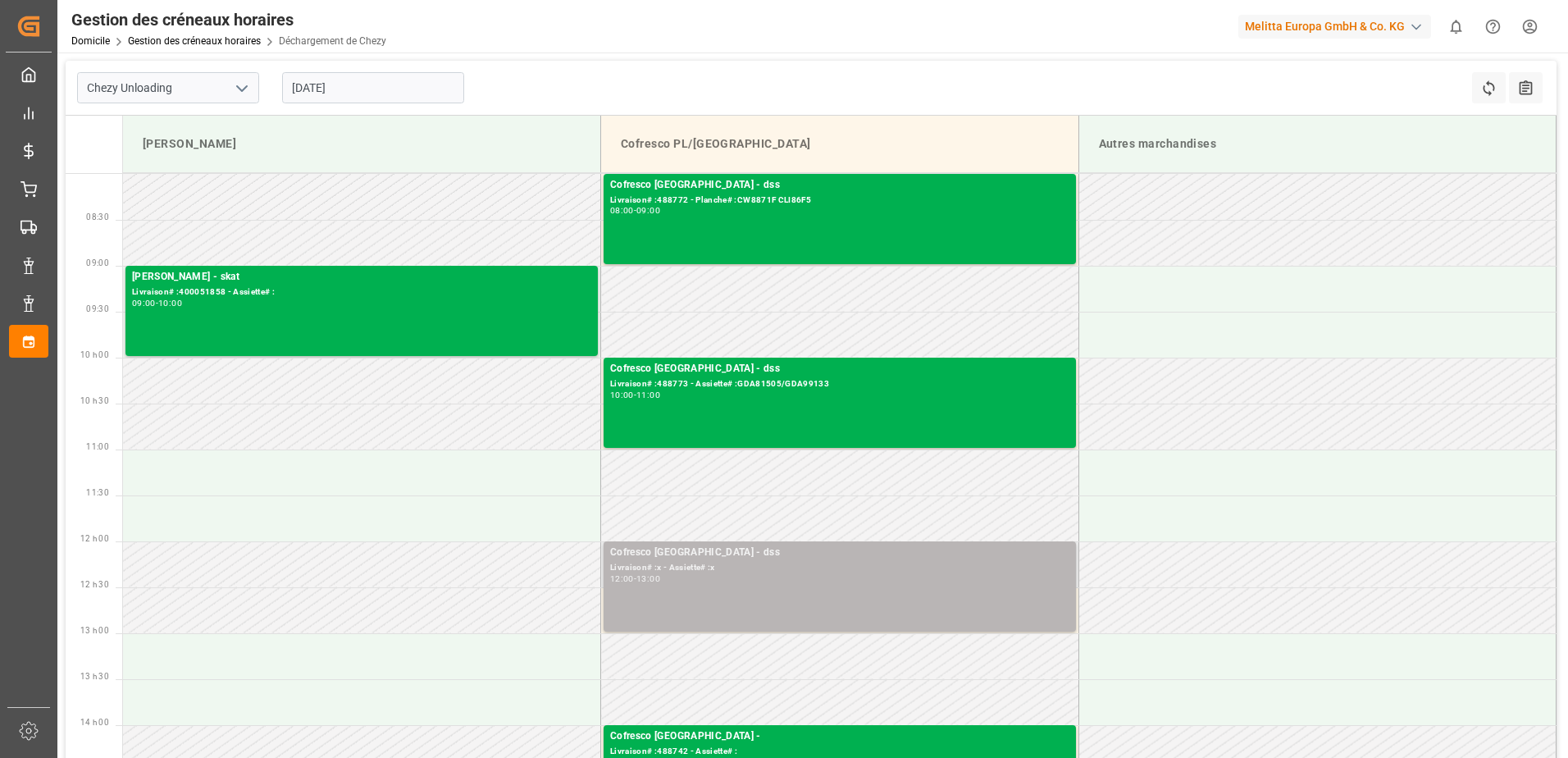
click at [826, 591] on div "Cofresco Pologne - dss Livraison# :x - Assiette# :x 12:00 - 13:00" at bounding box center [840, 586] width 459 height 84
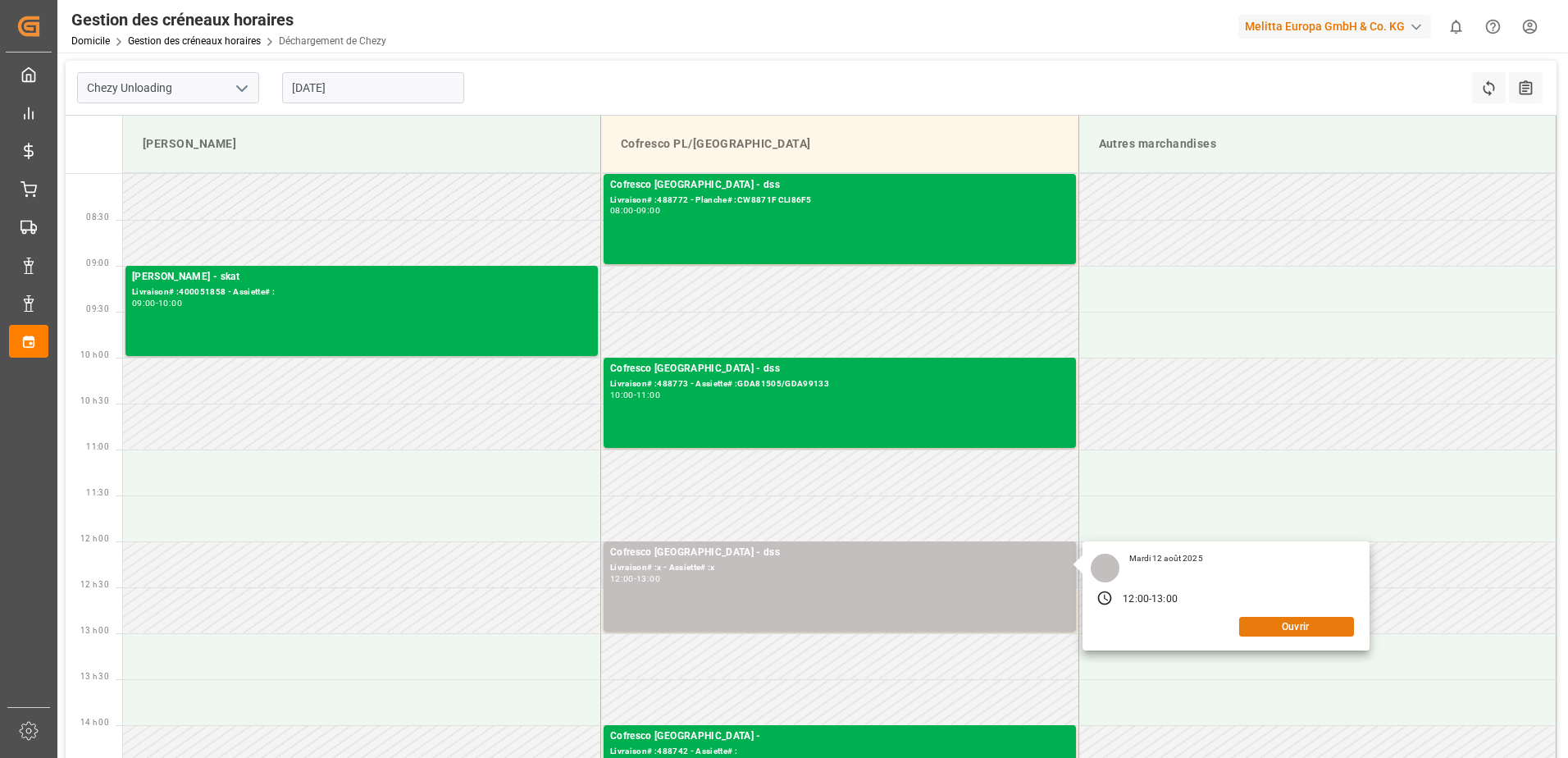
click at [1266, 628] on button "Ouvrir" at bounding box center [1296, 627] width 115 height 19
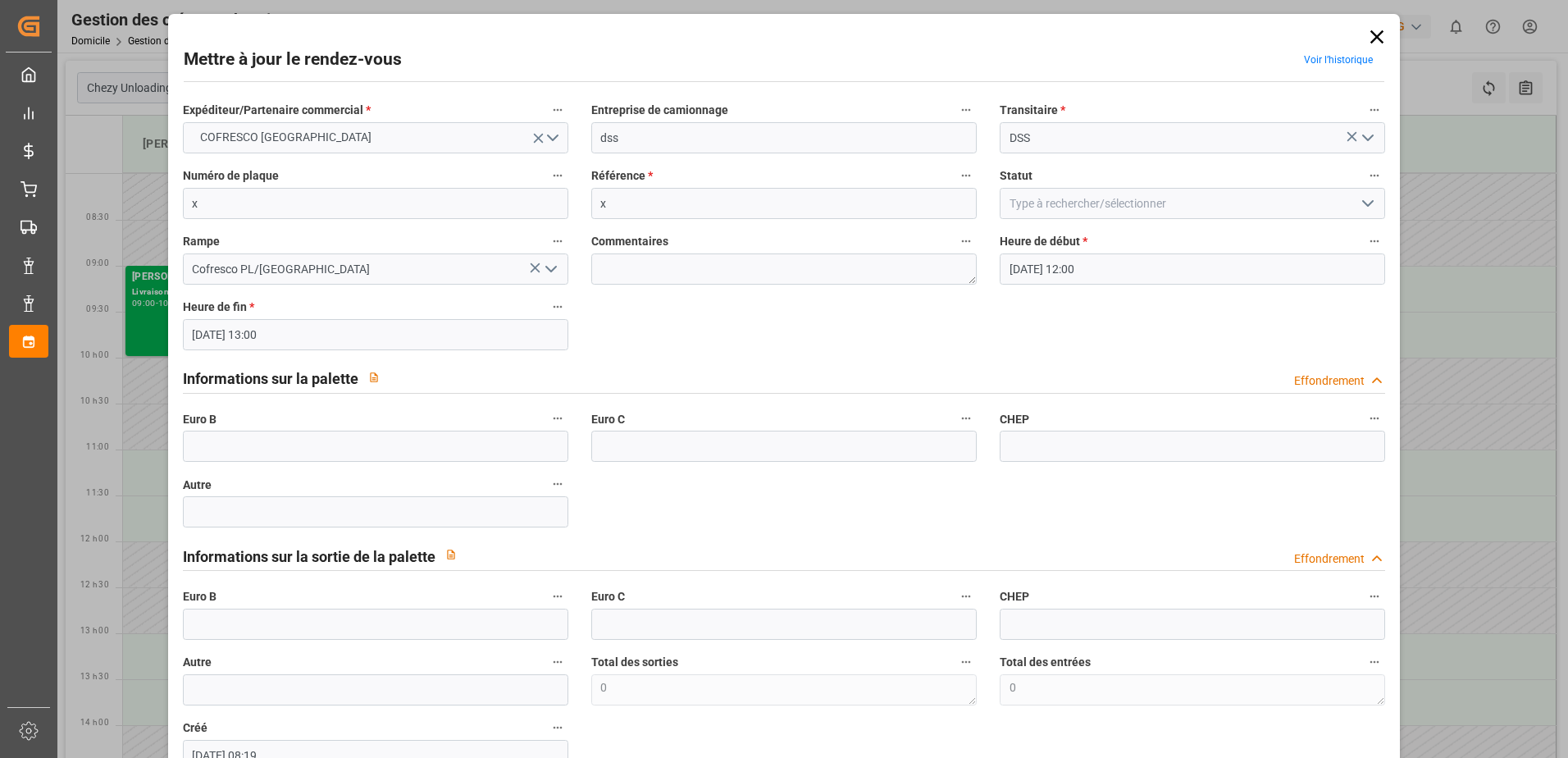
click at [1371, 37] on icon at bounding box center [1377, 37] width 13 height 13
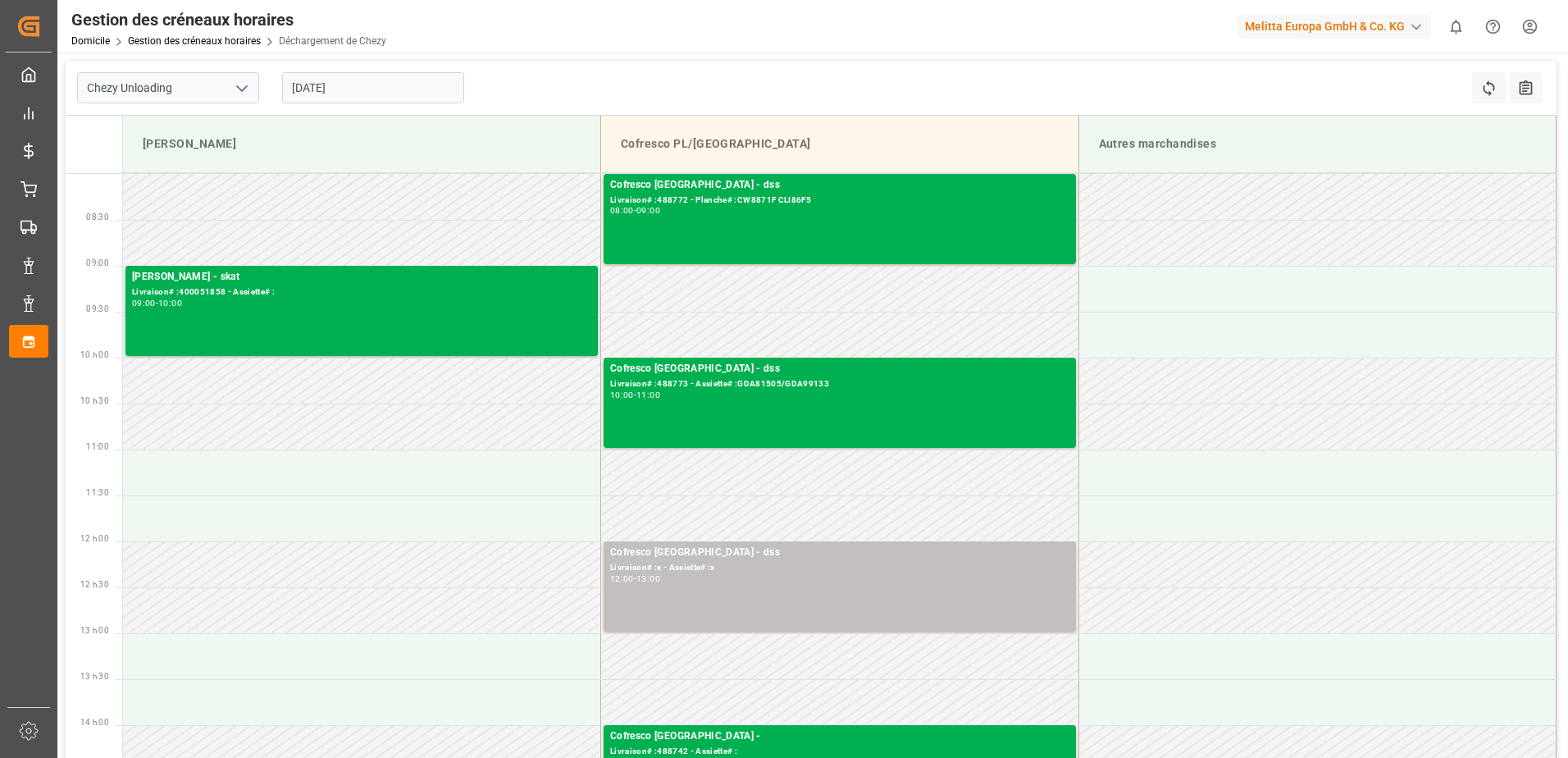
click at [415, 82] on input "[DATE]" at bounding box center [373, 88] width 182 height 31
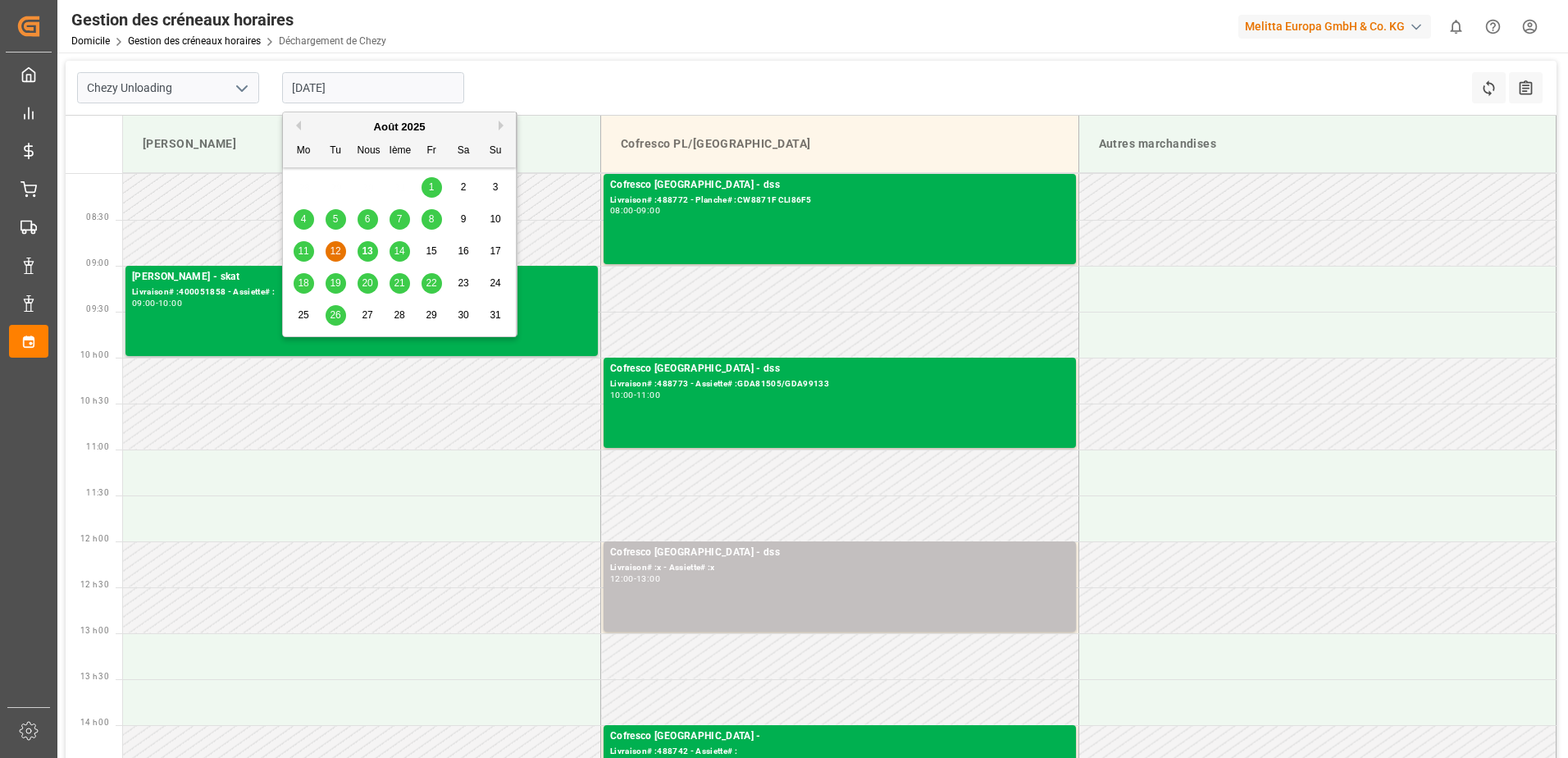
click at [367, 247] on span "13" at bounding box center [367, 251] width 11 height 12
type input "[DATE]"
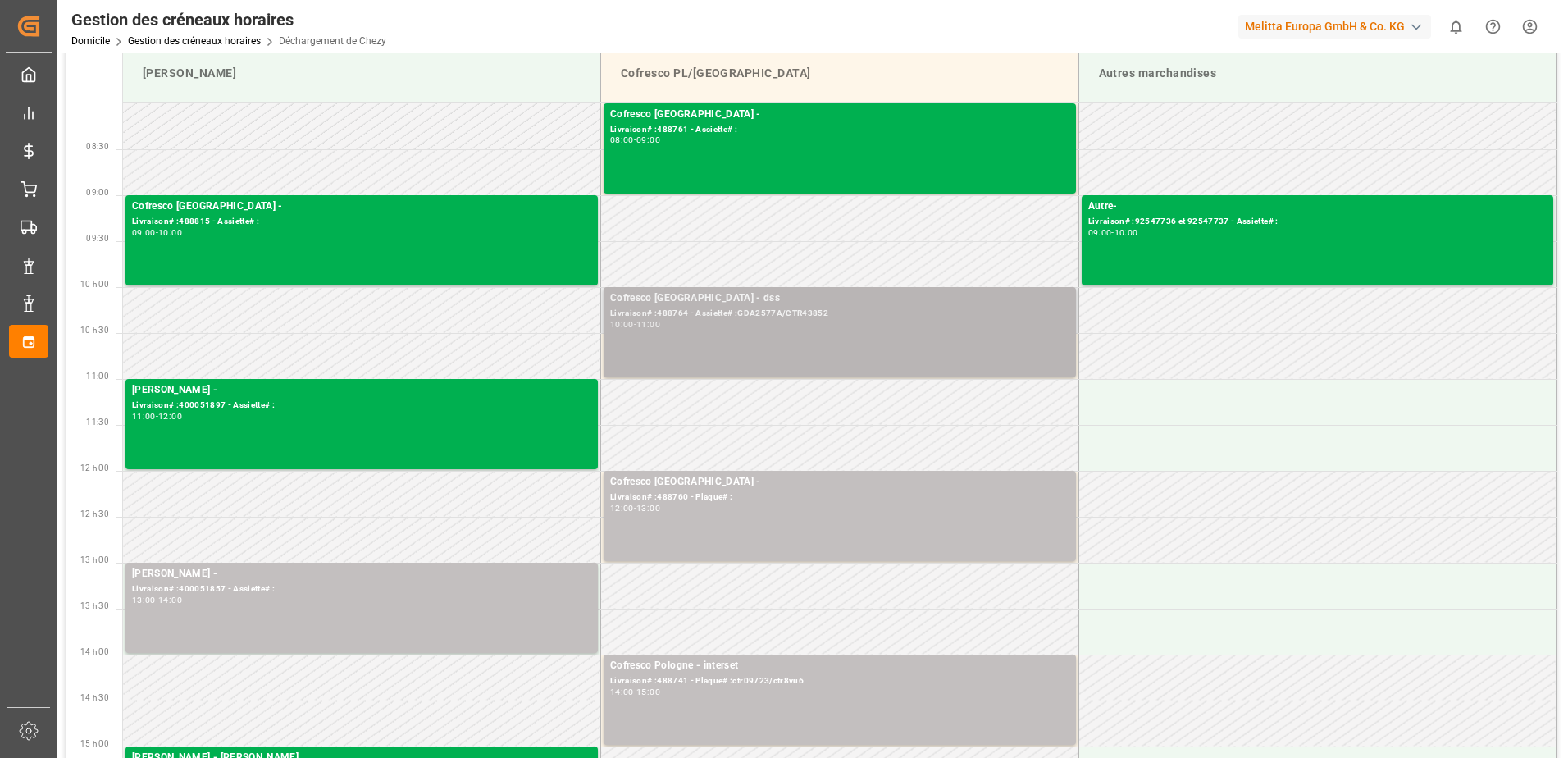
scroll to position [164, 0]
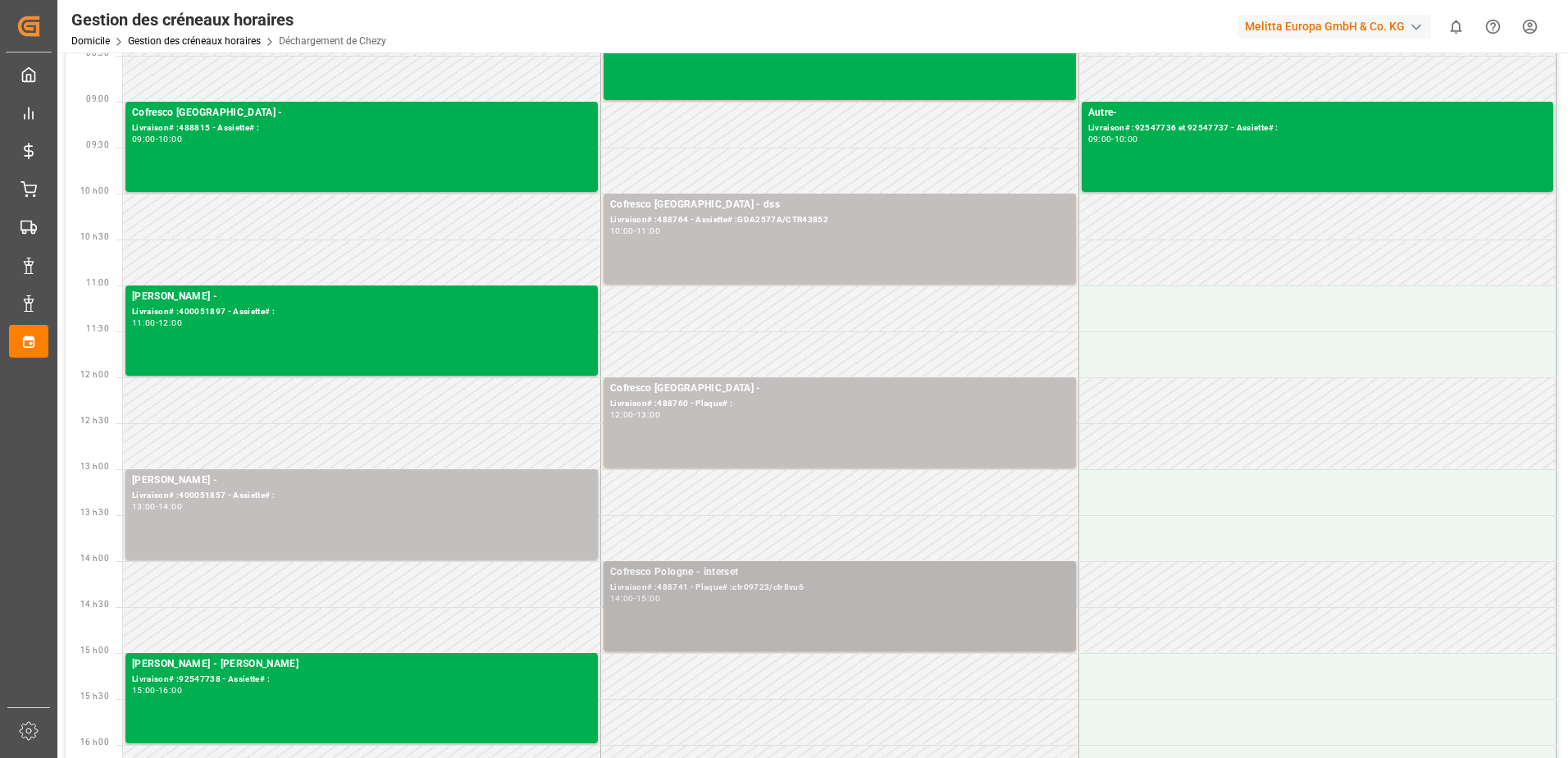
click at [803, 620] on div "Cofresco Pologne - interset Livraison# :488741 - Plaque# :ctr09723/ctr8vu6 14:0…" at bounding box center [840, 605] width 459 height 84
